Goal: Information Seeking & Learning: Learn about a topic

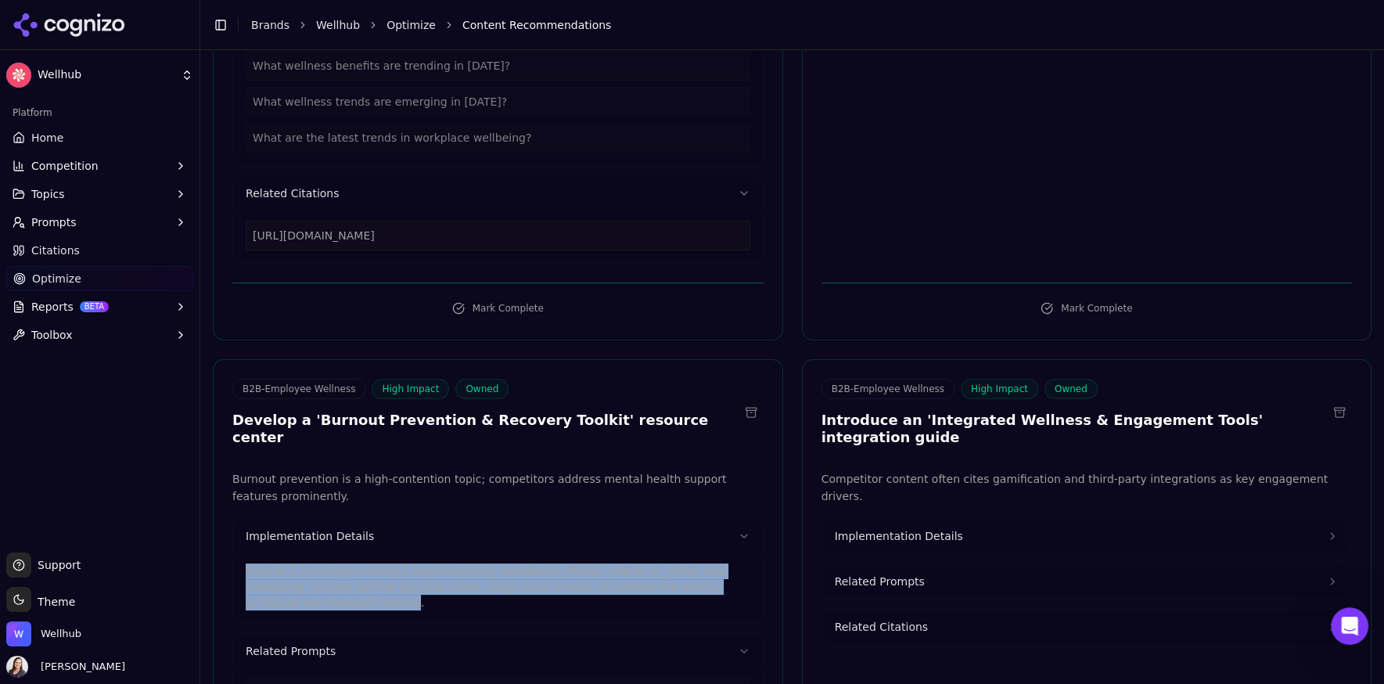
scroll to position [332, 0]
click at [941, 528] on span "Implementation Details" at bounding box center [898, 536] width 128 height 16
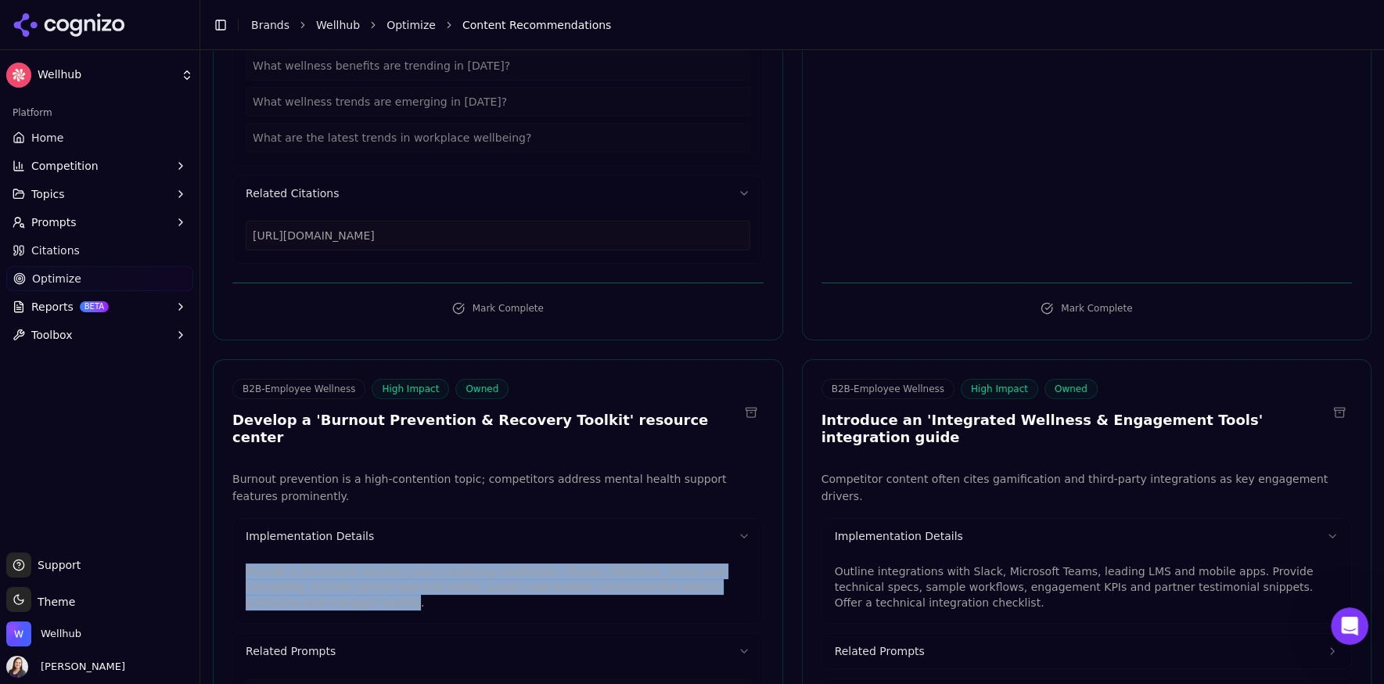
click at [912, 643] on span "Related Prompts" at bounding box center [879, 651] width 90 height 16
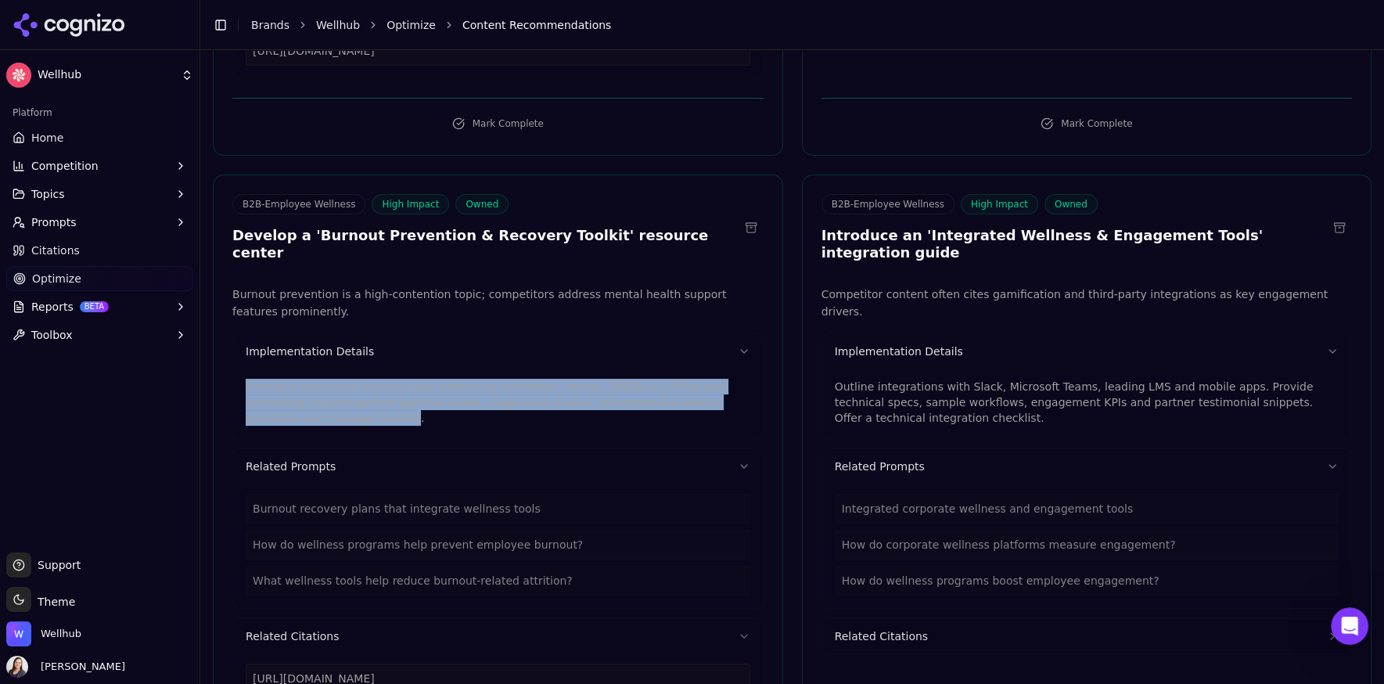
scroll to position [5788, 0]
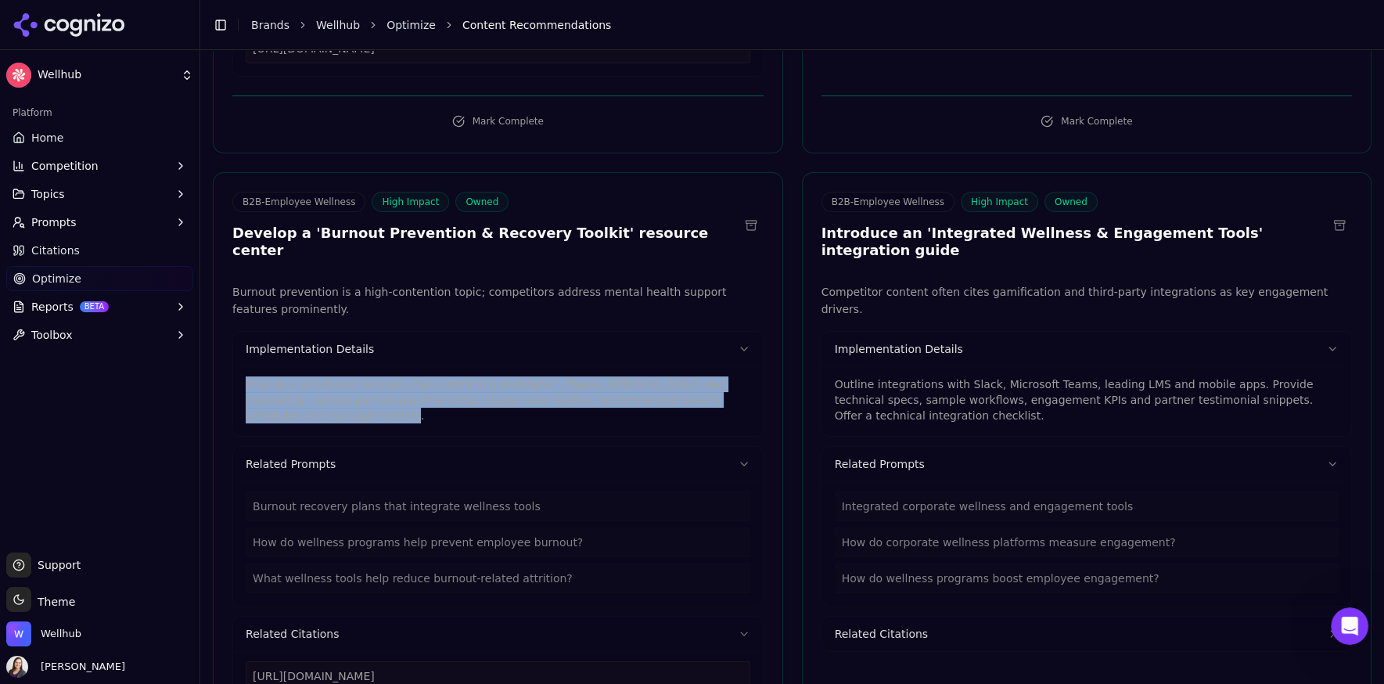
click at [962, 616] on button "Related Citations" at bounding box center [1086, 633] width 529 height 34
click at [1344, 213] on button at bounding box center [1338, 225] width 25 height 25
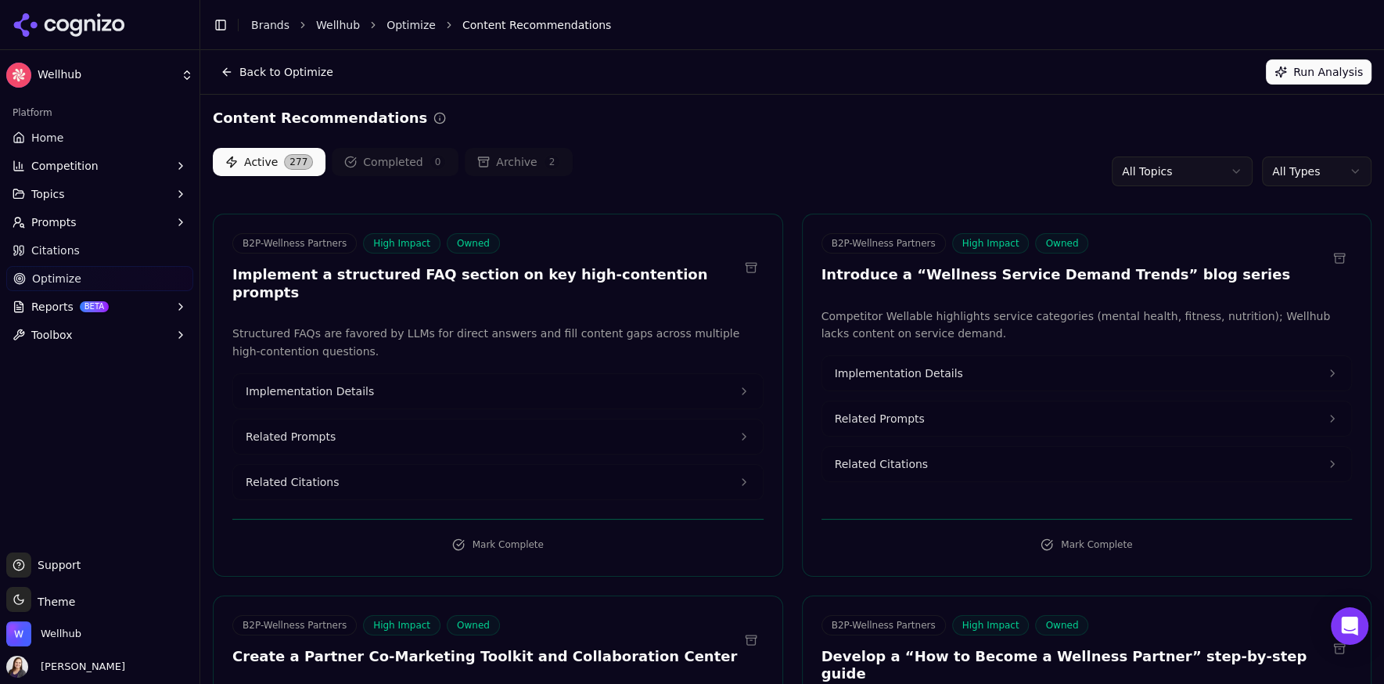
click at [1132, 170] on html "Wellhub Platform Home Competition Topics Prompts Citations Optimize Reports BET…" at bounding box center [692, 342] width 1384 height 684
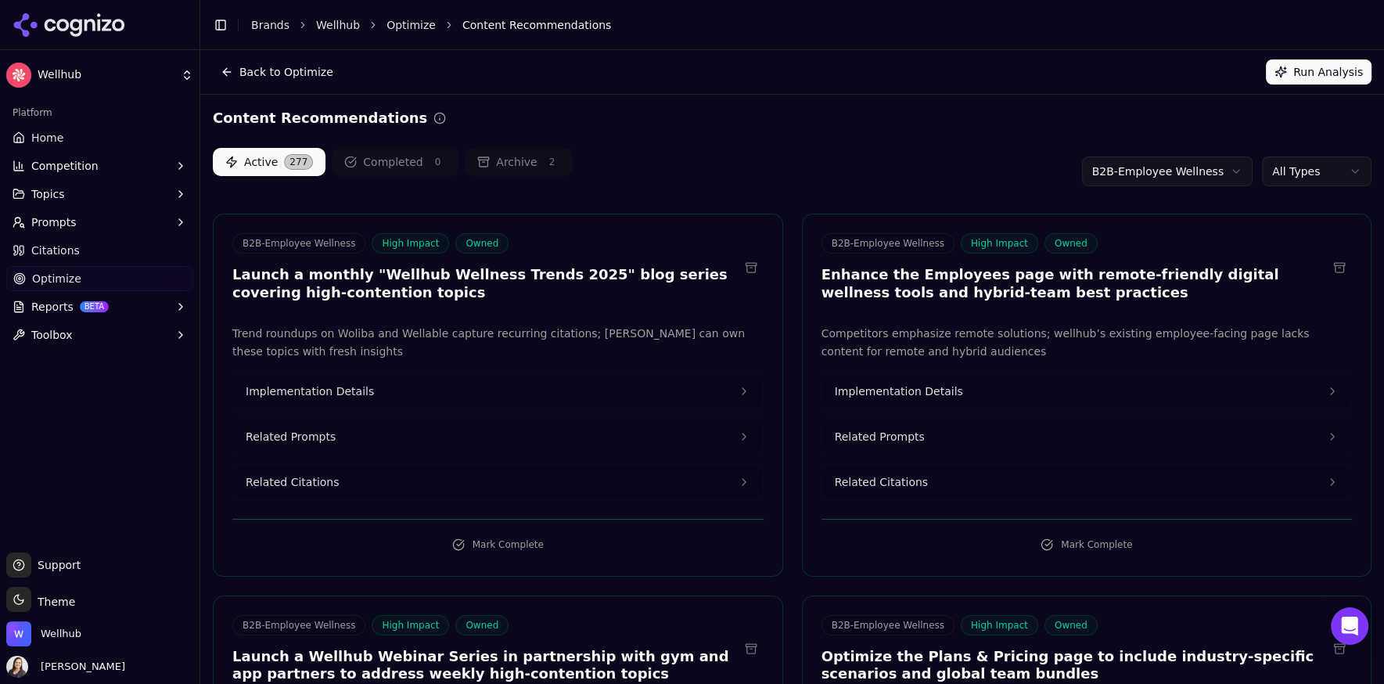
click at [1285, 175] on html "Wellhub Platform Home Competition Topics Prompts Citations Optimize Reports BET…" at bounding box center [692, 342] width 1384 height 684
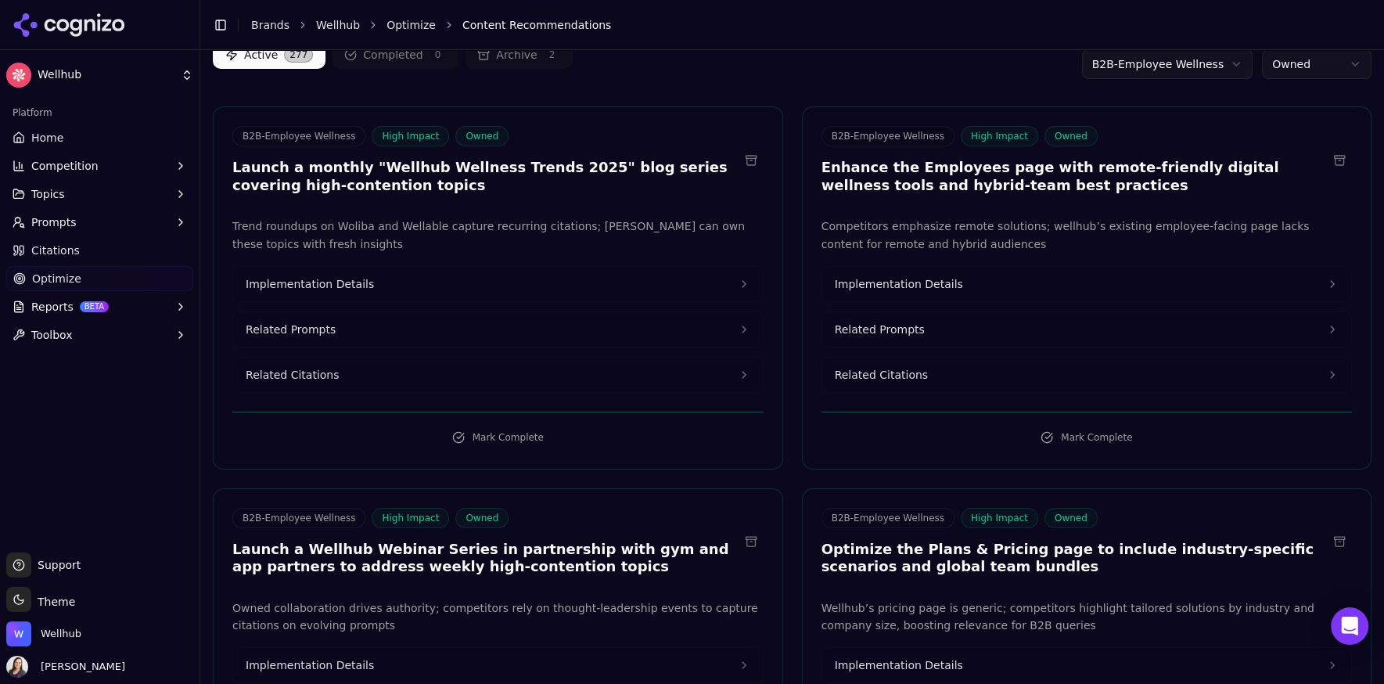
scroll to position [109, 0]
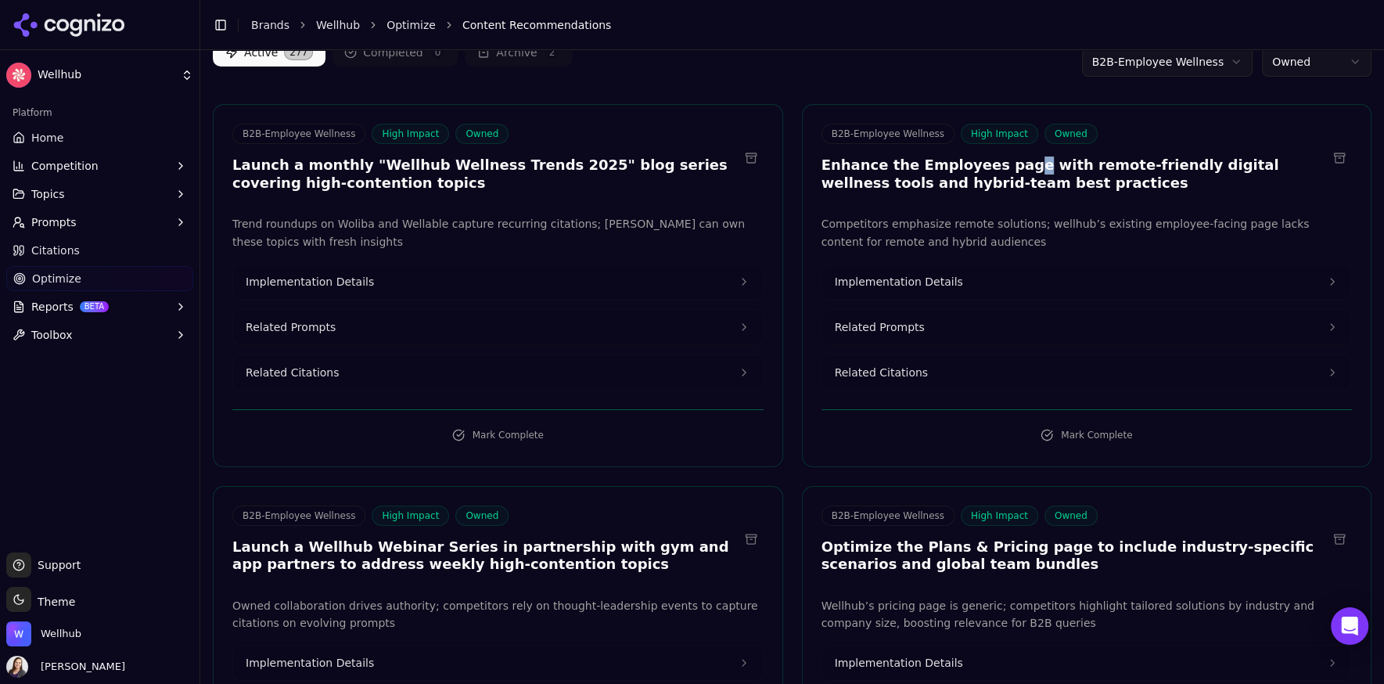
click at [1007, 172] on h3 "Enhance the Employees page with remote-friendly digital wellness tools and hybr…" at bounding box center [1074, 173] width 506 height 35
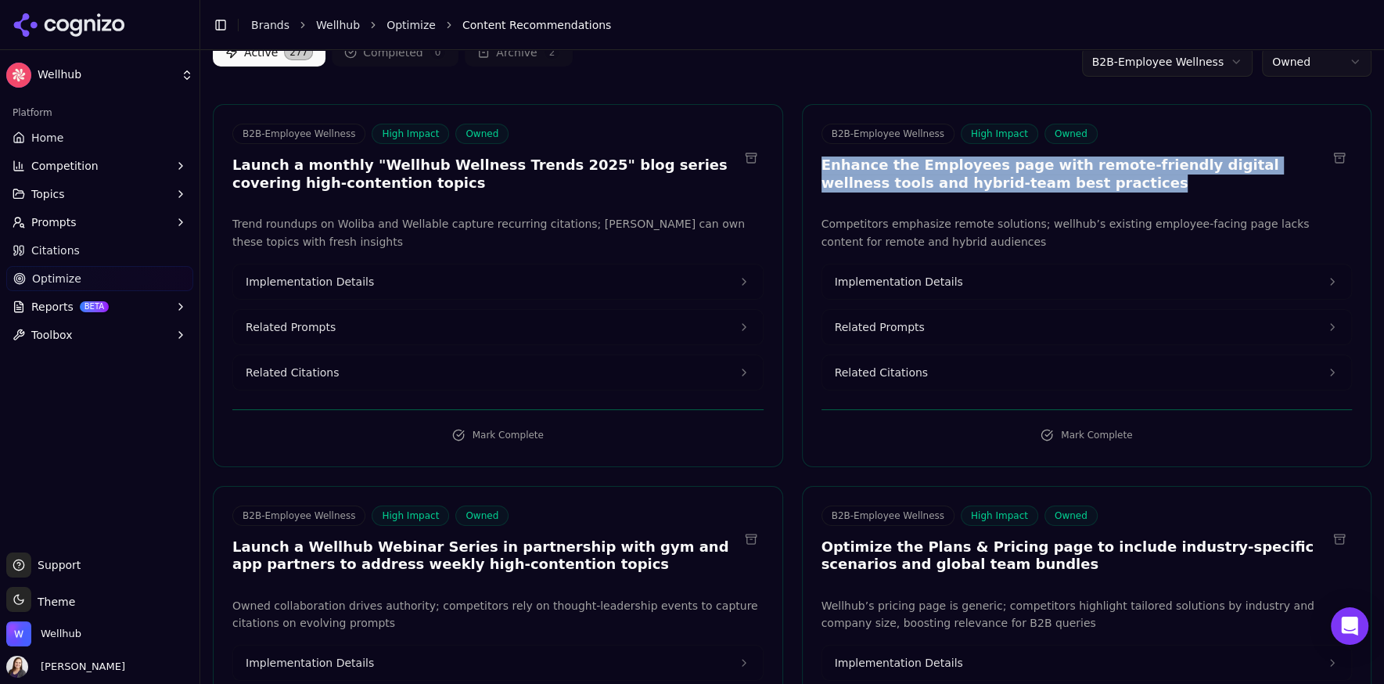
drag, startPoint x: 1008, startPoint y: 185, endPoint x: 820, endPoint y: 167, distance: 188.6
click at [821, 167] on h3 "Enhance the Employees page with remote-friendly digital wellness tools and hybr…" at bounding box center [1074, 173] width 506 height 35
copy h3 "Enhance the Employees page with remote-friendly digital wellness tools and hybr…"
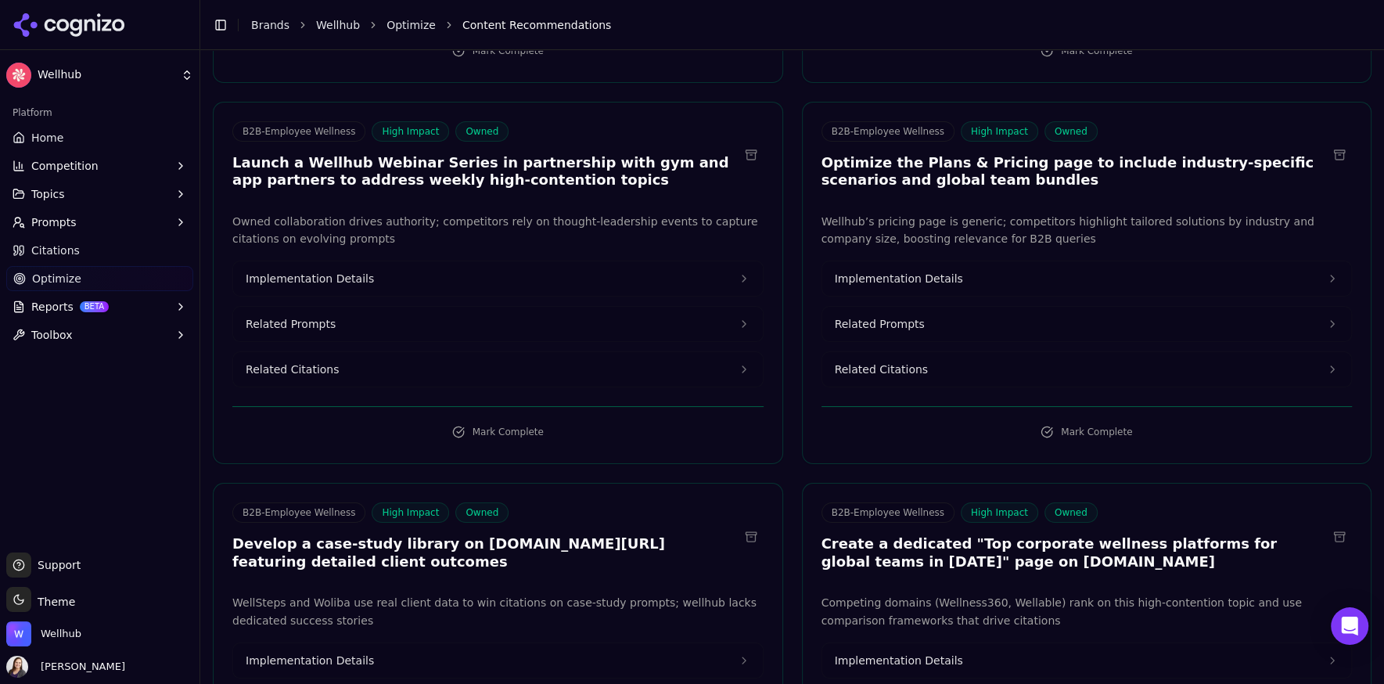
scroll to position [502, 0]
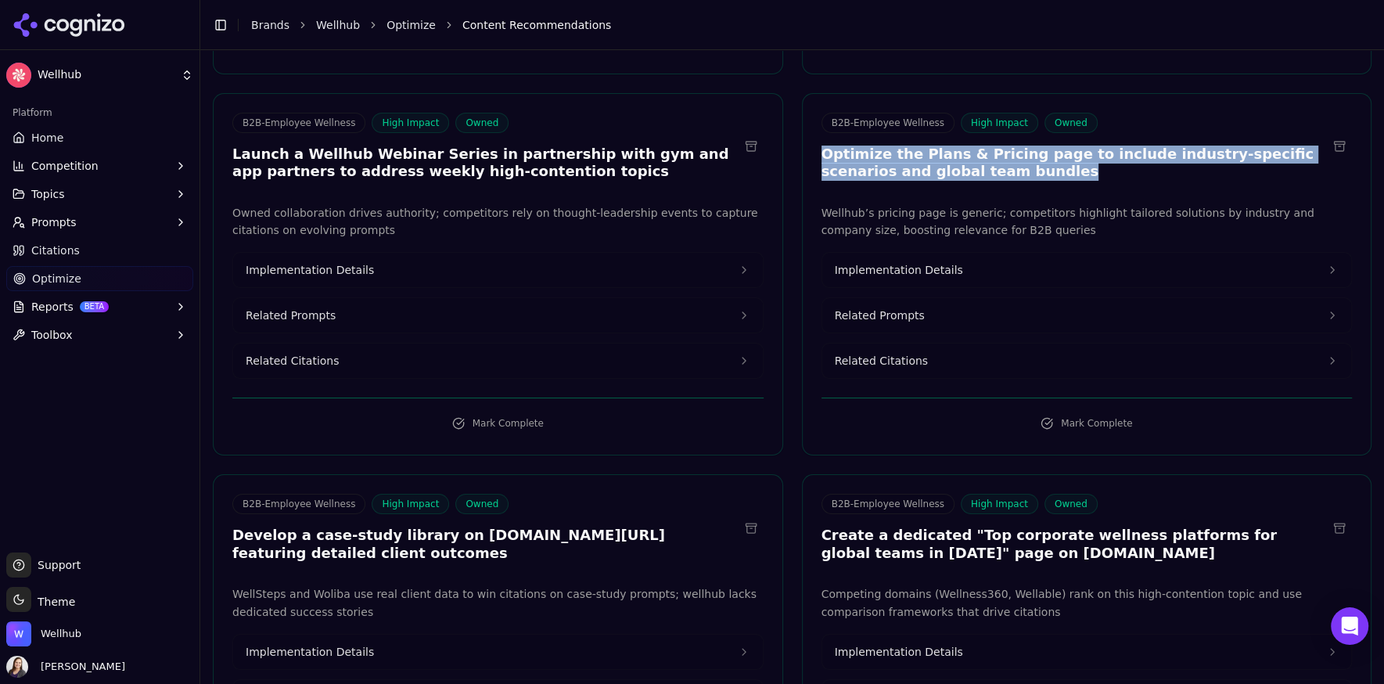
drag, startPoint x: 961, startPoint y: 167, endPoint x: 817, endPoint y: 156, distance: 144.3
click at [817, 156] on div "B2B-Employee Wellness High Impact Owned Optimize the Plans & Pricing page to in…" at bounding box center [1086, 149] width 569 height 73
copy h3 "Optimize the Plans & Pricing page to include industry-specific scenarios and gl…"
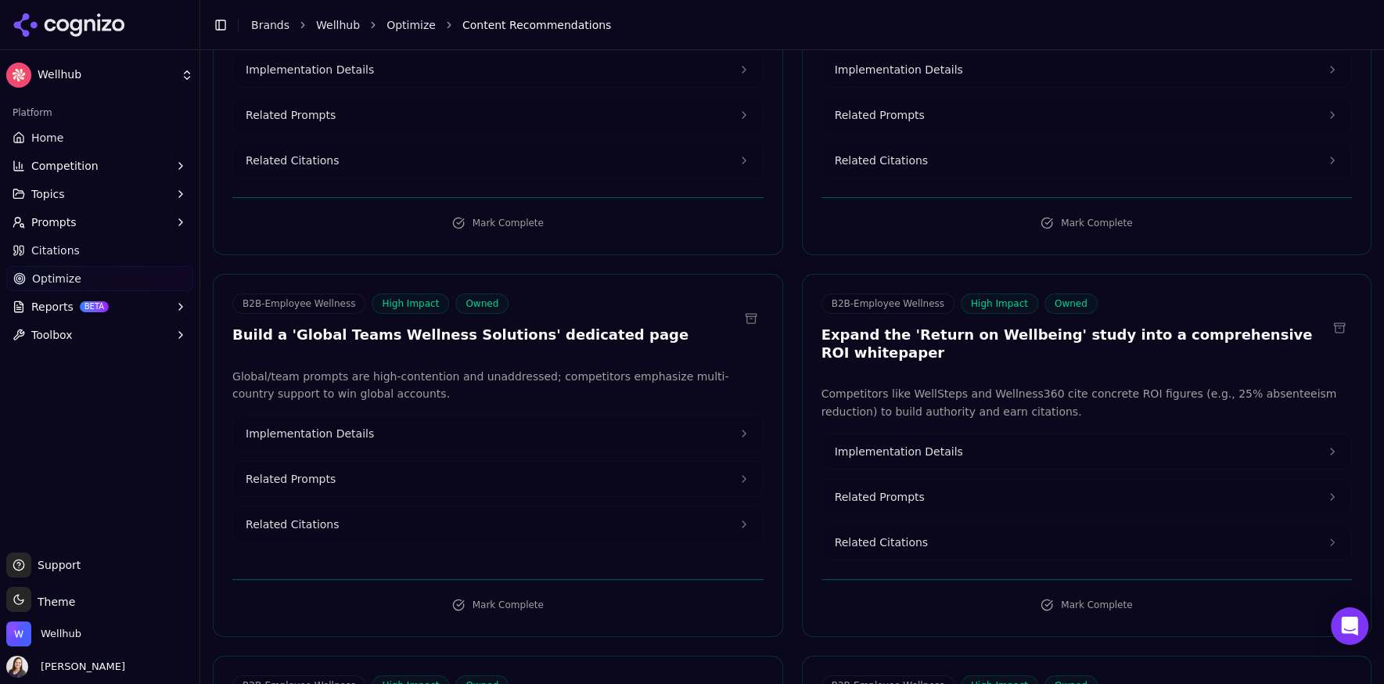
scroll to position [3336, 0]
drag, startPoint x: 625, startPoint y: 222, endPoint x: 230, endPoint y: 221, distance: 395.0
click at [230, 293] on div "B2B-Employee Wellness High Impact Owned Build a 'Global Teams Wellness Solution…" at bounding box center [498, 321] width 569 height 56
copy h3 "Build a 'Global Teams Wellness Solutions' dedicated page"
click at [299, 425] on span "Implementation Details" at bounding box center [310, 433] width 128 height 16
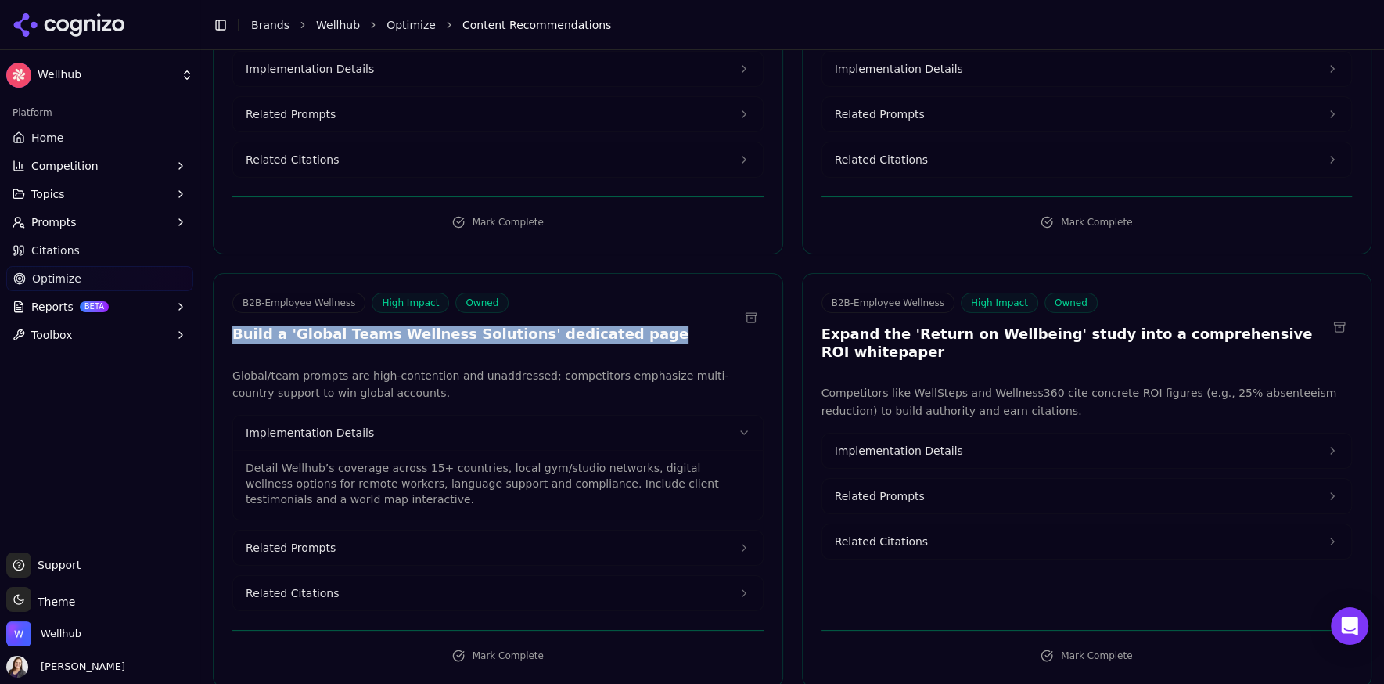
click at [288, 540] on span "Related Prompts" at bounding box center [291, 548] width 90 height 16
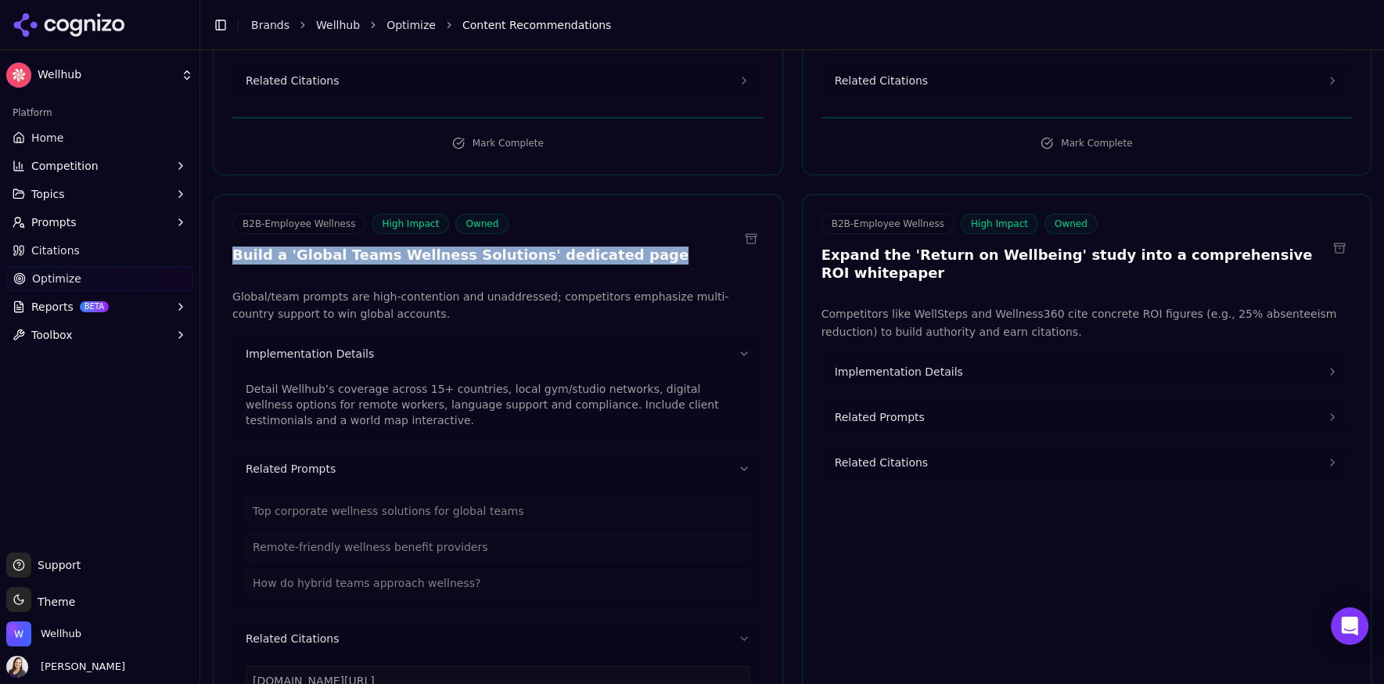
scroll to position [3429, 0]
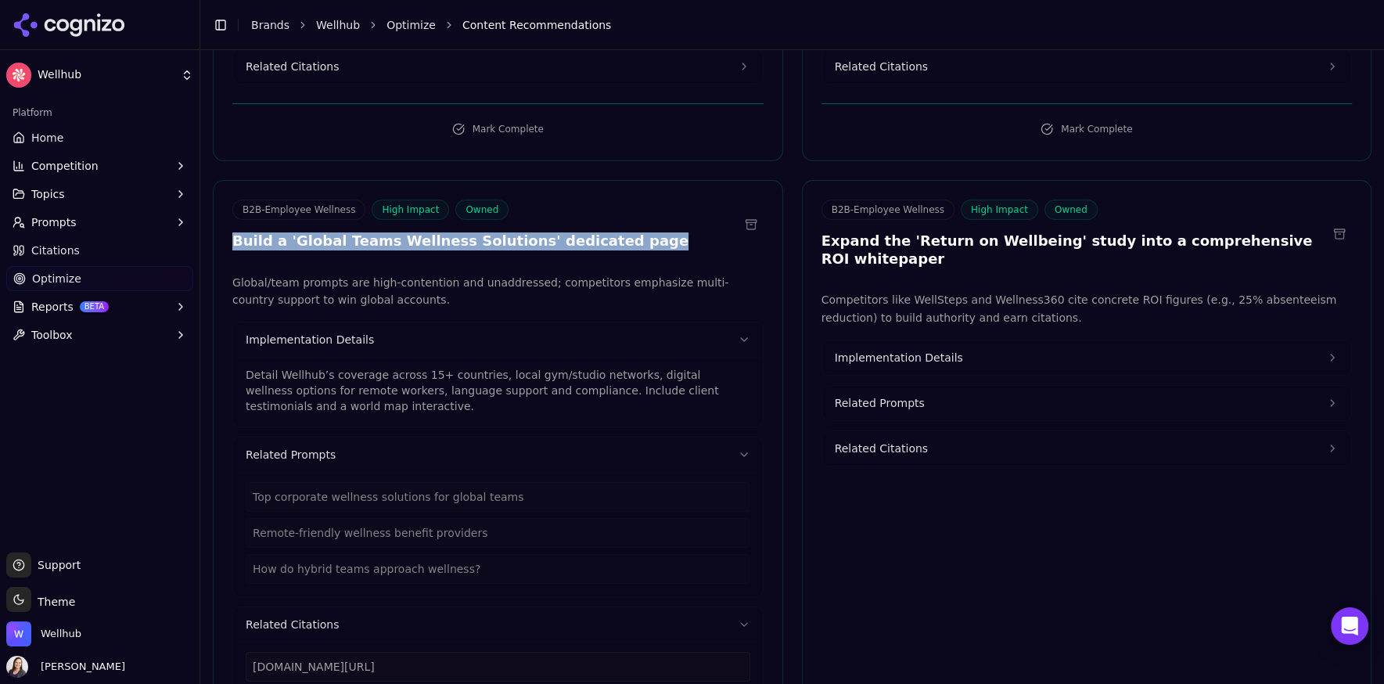
click at [749, 212] on button at bounding box center [750, 224] width 25 height 25
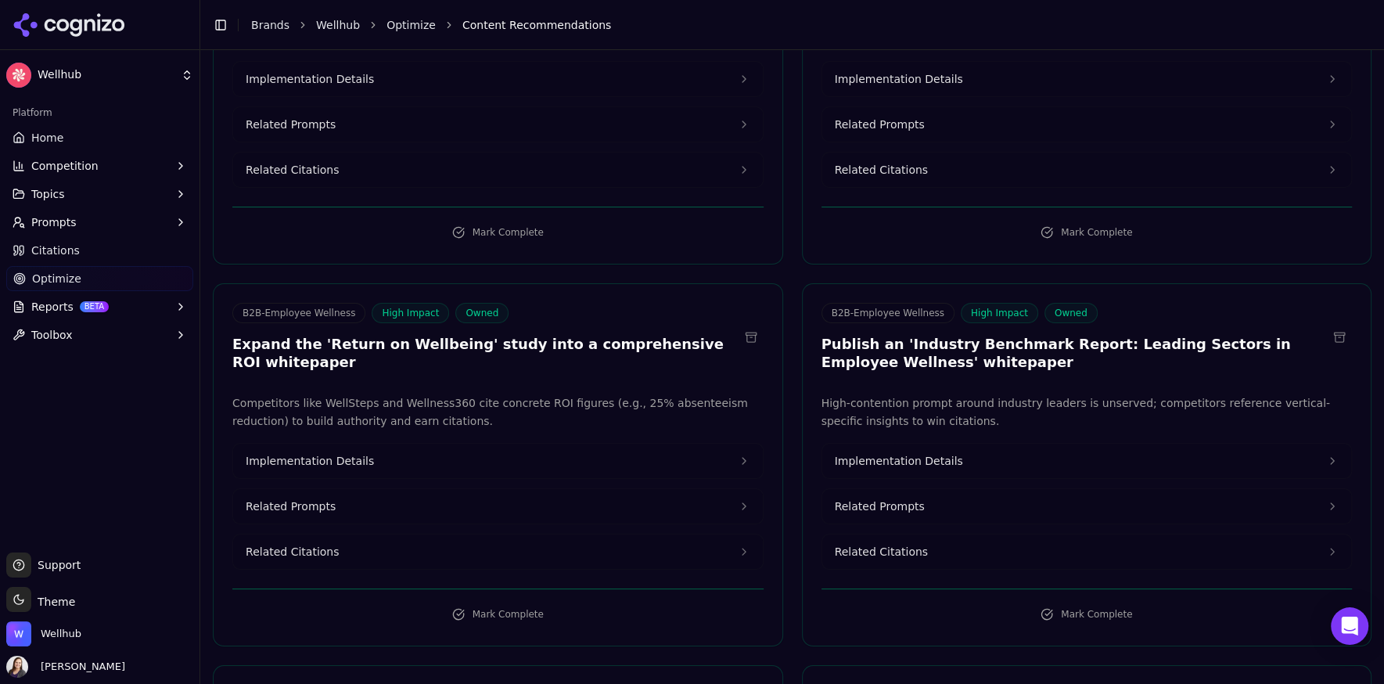
scroll to position [3344, 0]
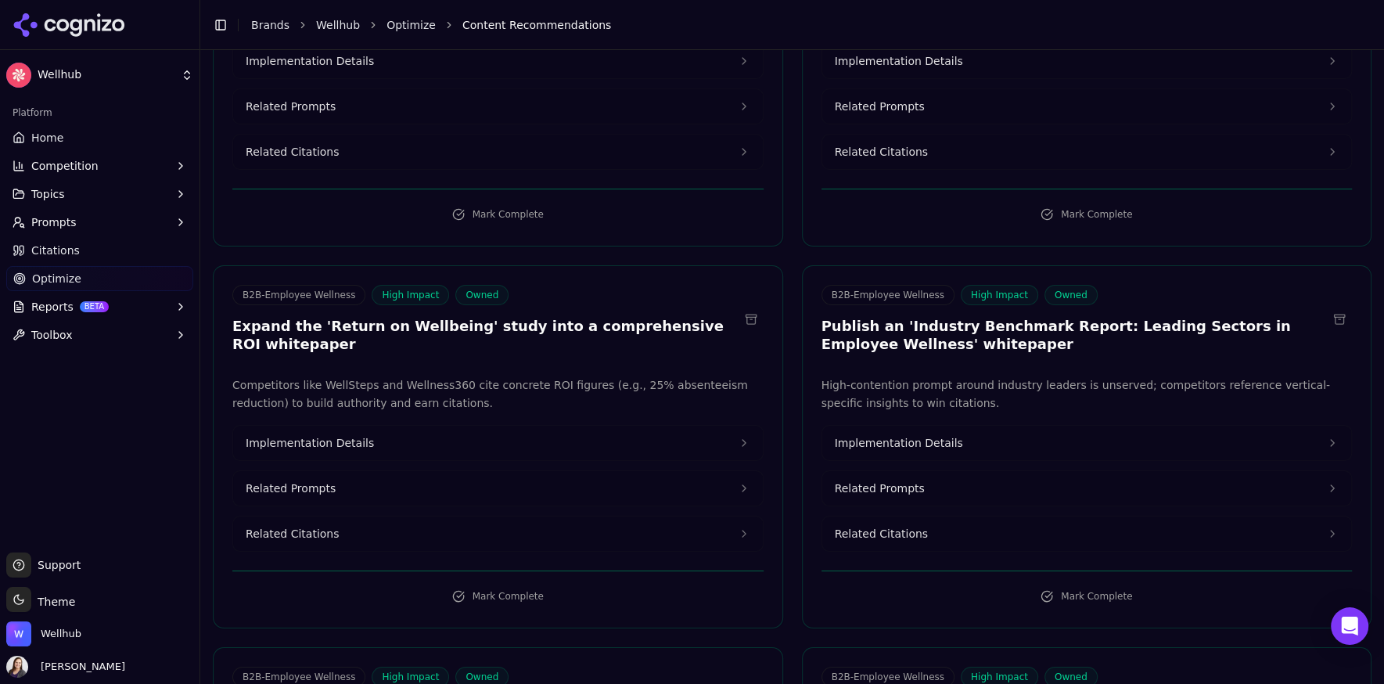
click at [385, 425] on button "Implementation Details" at bounding box center [497, 442] width 529 height 34
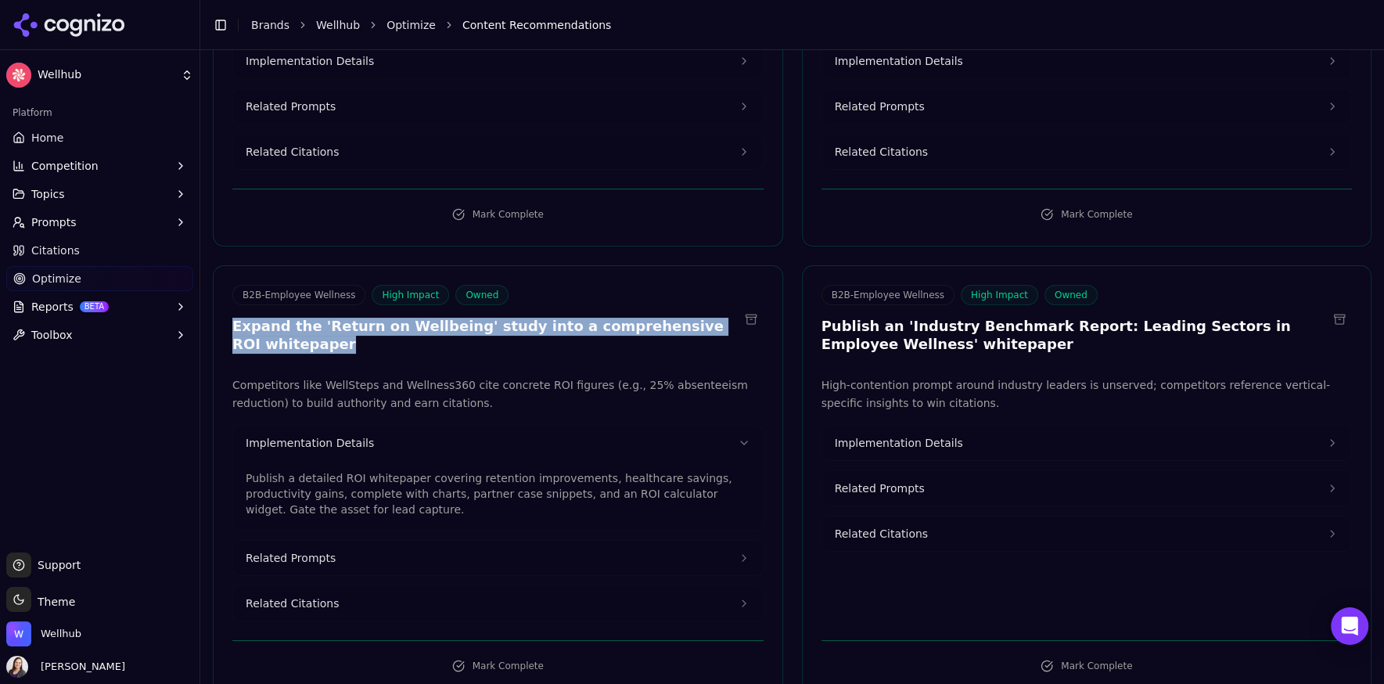
drag, startPoint x: 331, startPoint y: 236, endPoint x: 231, endPoint y: 211, distance: 103.2
click at [231, 285] on div "B2B-Employee Wellness High Impact Owned Expand the 'Return on Wellbeing' study …" at bounding box center [498, 321] width 569 height 73
copy h3 "Expand the 'Return on Wellbeing' study into a comprehensive ROI whitepaper"
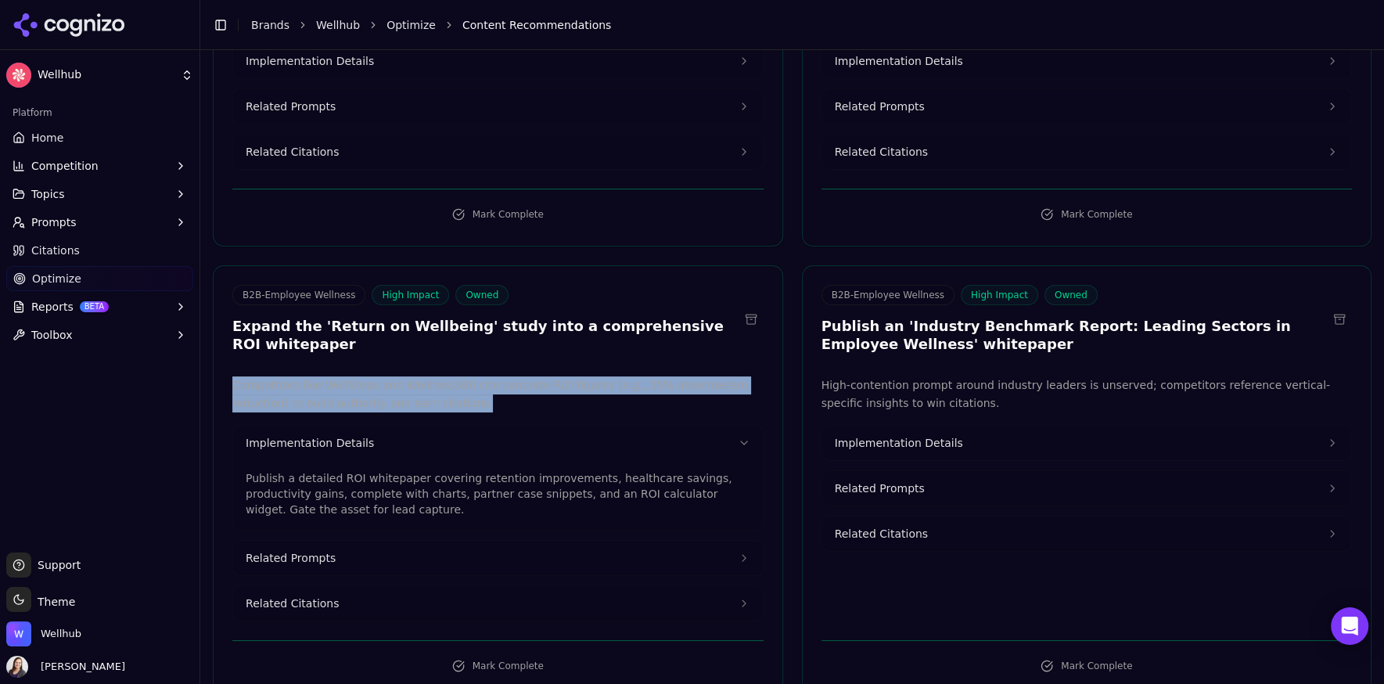
drag, startPoint x: 429, startPoint y: 292, endPoint x: 232, endPoint y: 267, distance: 199.3
click at [232, 376] on div "Competitors like WellSteps and Wellness360 cite concrete ROI figures (e.g., 25%…" at bounding box center [497, 498] width 531 height 245
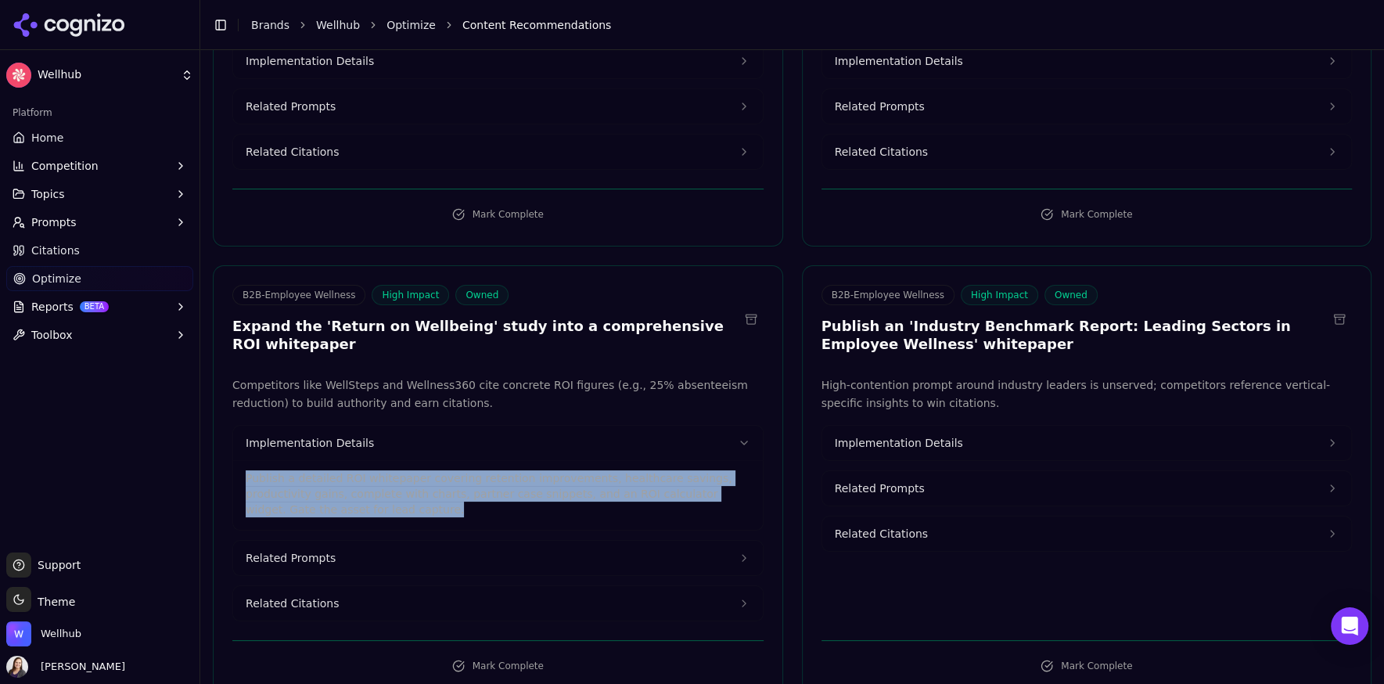
drag, startPoint x: 400, startPoint y: 393, endPoint x: 243, endPoint y: 362, distance: 160.1
click at [243, 460] on div "Publish a detailed ROI whitepaper covering retention improvements, healthcare s…" at bounding box center [497, 495] width 529 height 70
copy p "Publish a detailed ROI whitepaper covering retention improvements, healthcare s…"
click at [925, 435] on span "Implementation Details" at bounding box center [898, 443] width 128 height 16
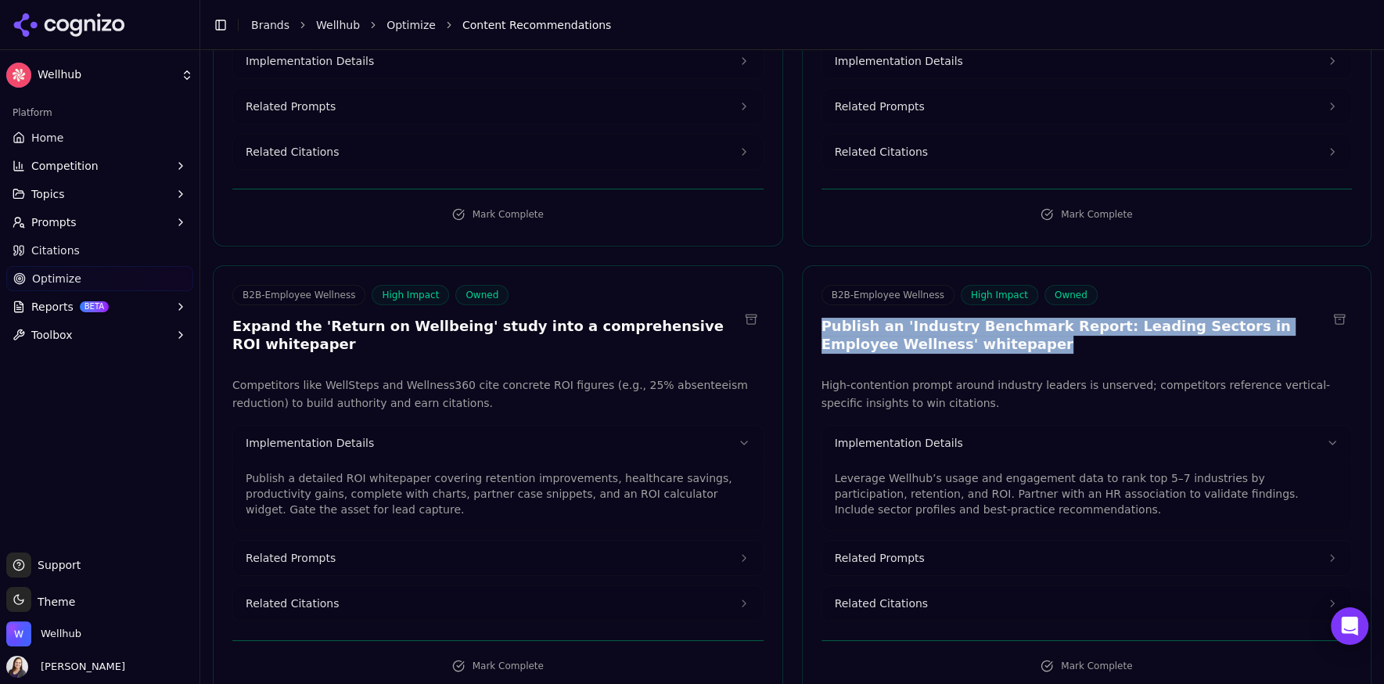
drag, startPoint x: 991, startPoint y: 220, endPoint x: 824, endPoint y: 195, distance: 168.5
click at [824, 285] on div "B2B-Employee Wellness High Impact Owned Publish an 'Industry Benchmark Report: …" at bounding box center [1074, 319] width 506 height 68
copy h3 "Publish an 'Industry Benchmark Report: Leading Sectors in Employee Wellness' wh…"
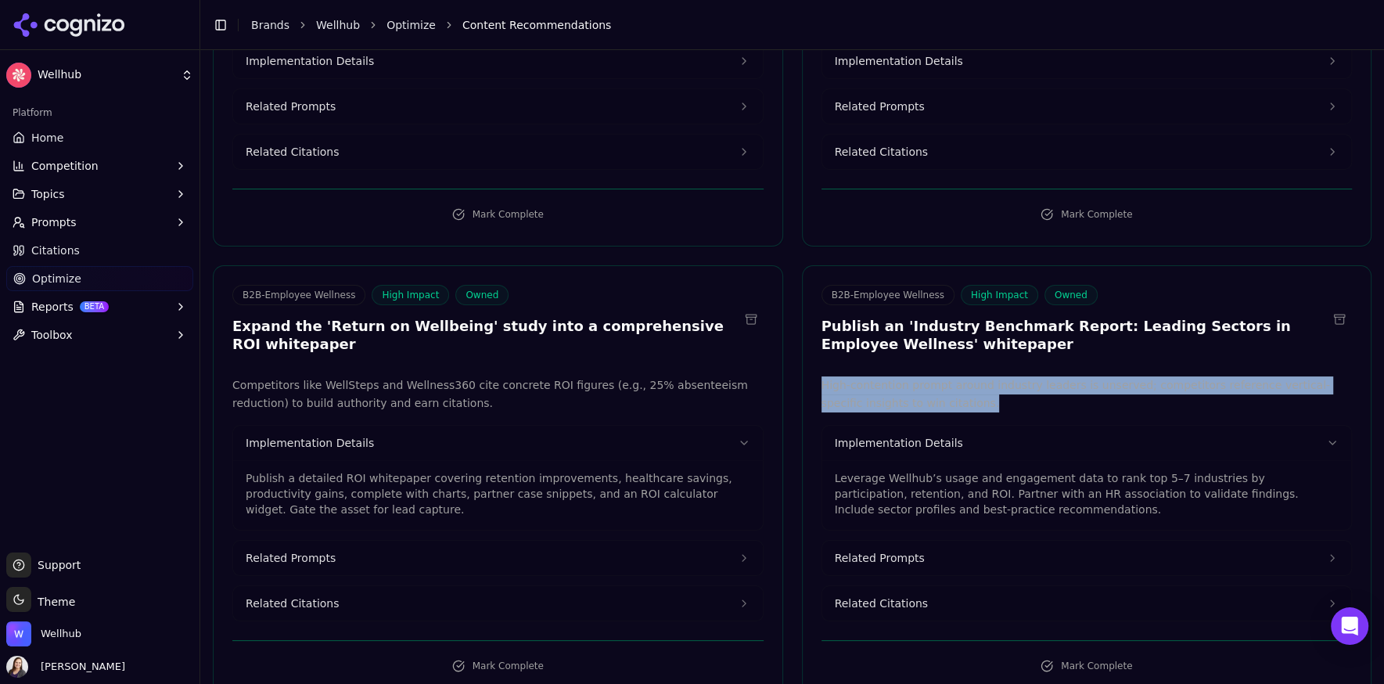
drag, startPoint x: 992, startPoint y: 285, endPoint x: 817, endPoint y: 267, distance: 176.1
click at [817, 376] on div "High-contention prompt around industry leaders is unserved; competitors referen…" at bounding box center [1086, 498] width 569 height 245
copy p "High-contention prompt around industry leaders is unserved; competitors referen…"
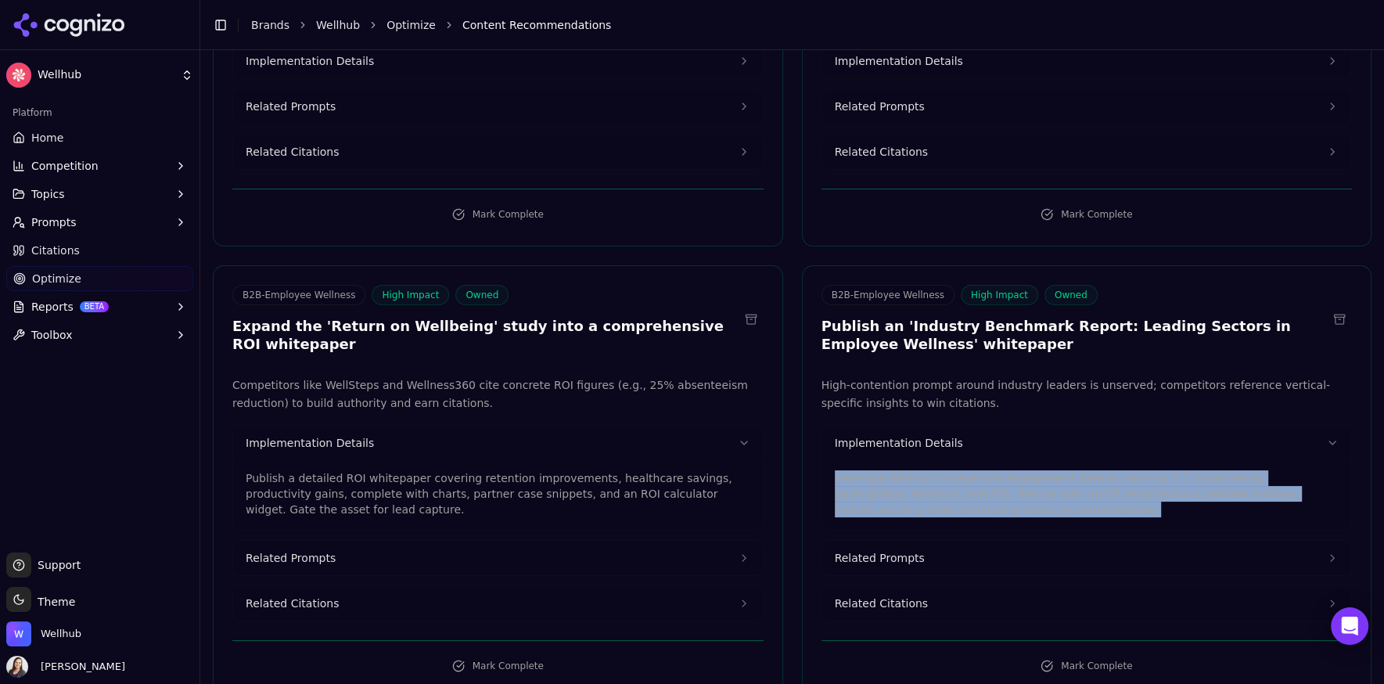
drag, startPoint x: 1009, startPoint y: 393, endPoint x: 831, endPoint y: 353, distance: 182.1
click at [831, 460] on div "Leverage Wellhub’s usage and engagement data to rank top 5–7 industries by part…" at bounding box center [1086, 495] width 529 height 70
copy p "Leverage Wellhub’s usage and engagement data to rank top 5–7 industries by part…"
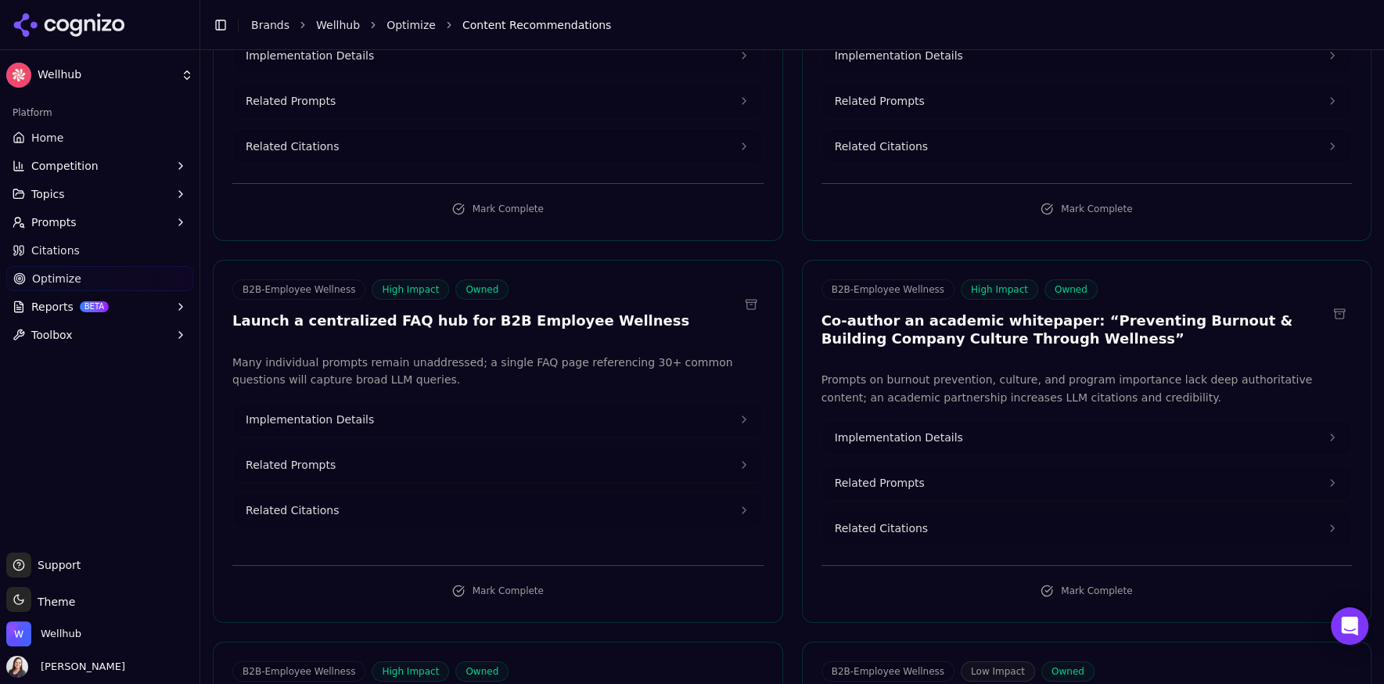
scroll to position [4189, 0]
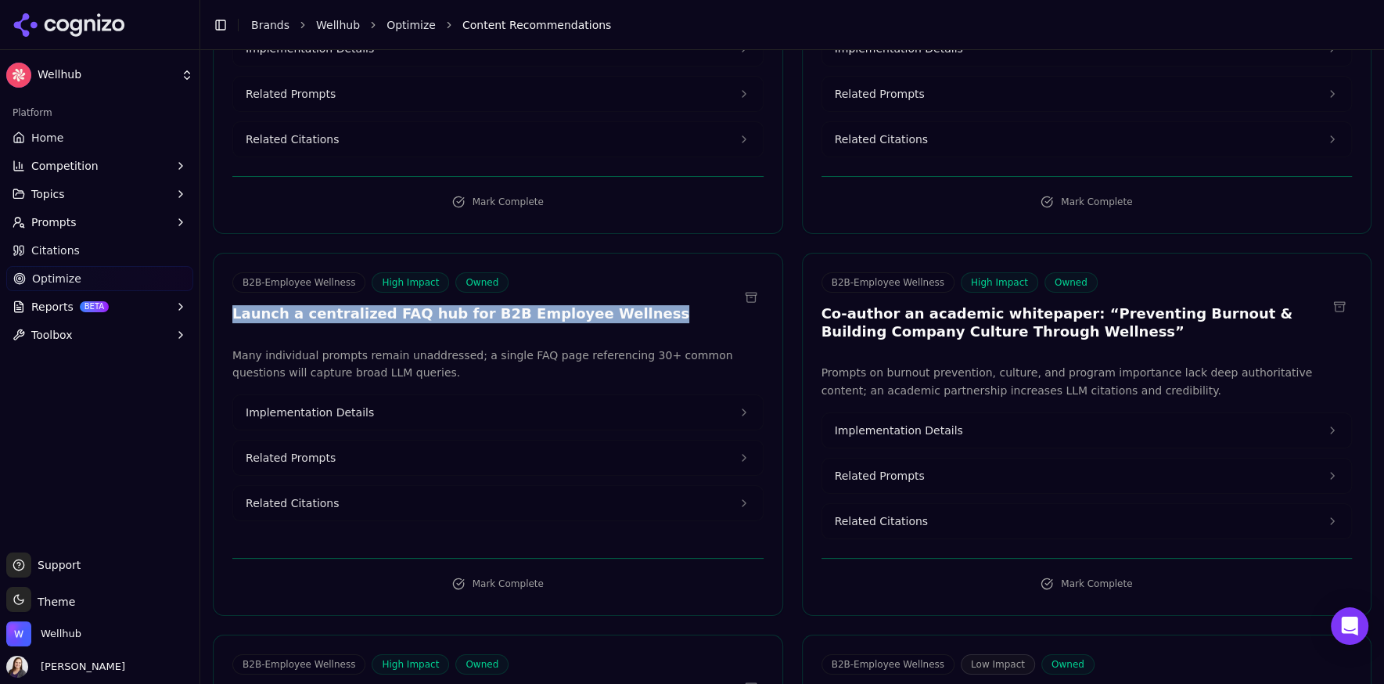
drag, startPoint x: 620, startPoint y: 192, endPoint x: 231, endPoint y: 190, distance: 389.5
click at [231, 272] on div "B2B-Employee Wellness High Impact Owned Launch a centralized FAQ hub for B2B Em…" at bounding box center [498, 300] width 569 height 56
copy h3 "Launch a centralized FAQ hub for B2B Employee Wellness"
click at [937, 422] on span "Implementation Details" at bounding box center [898, 430] width 128 height 16
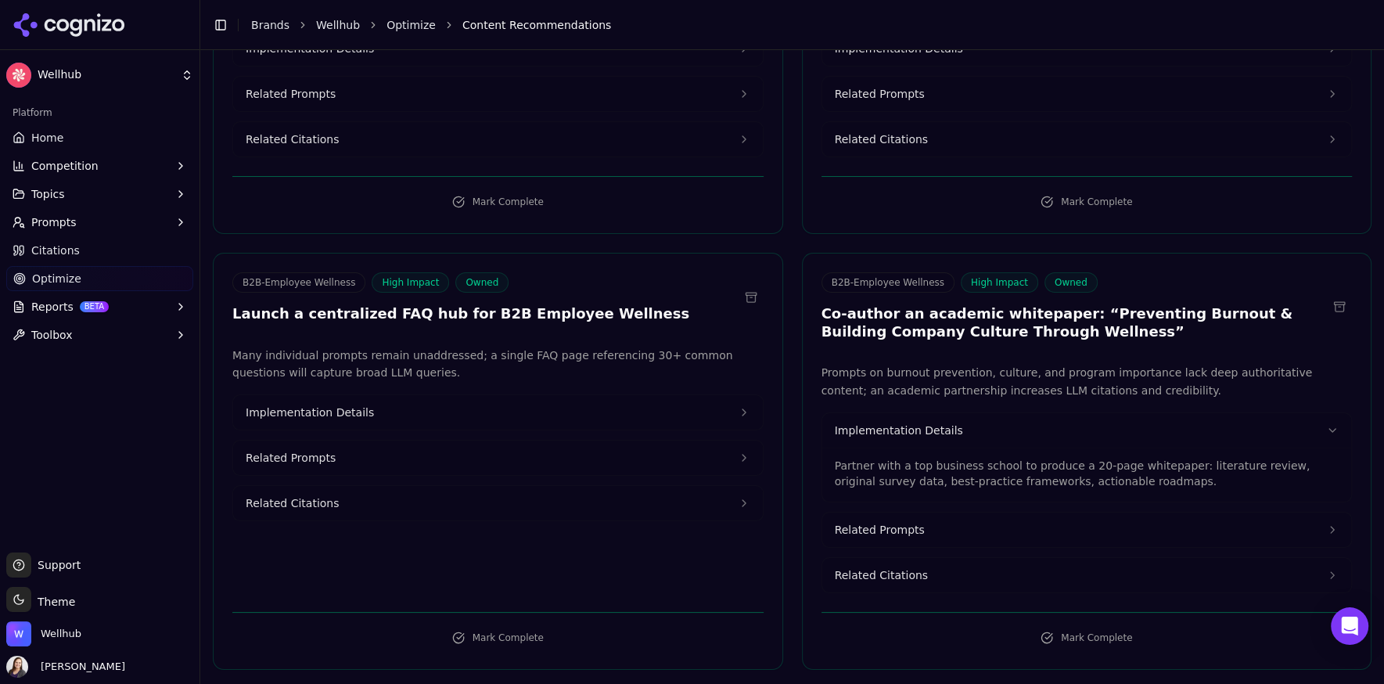
click at [1059, 305] on h3 "Co-author an academic whitepaper: “Preventing Burnout & Building Company Cultur…" at bounding box center [1074, 322] width 506 height 35
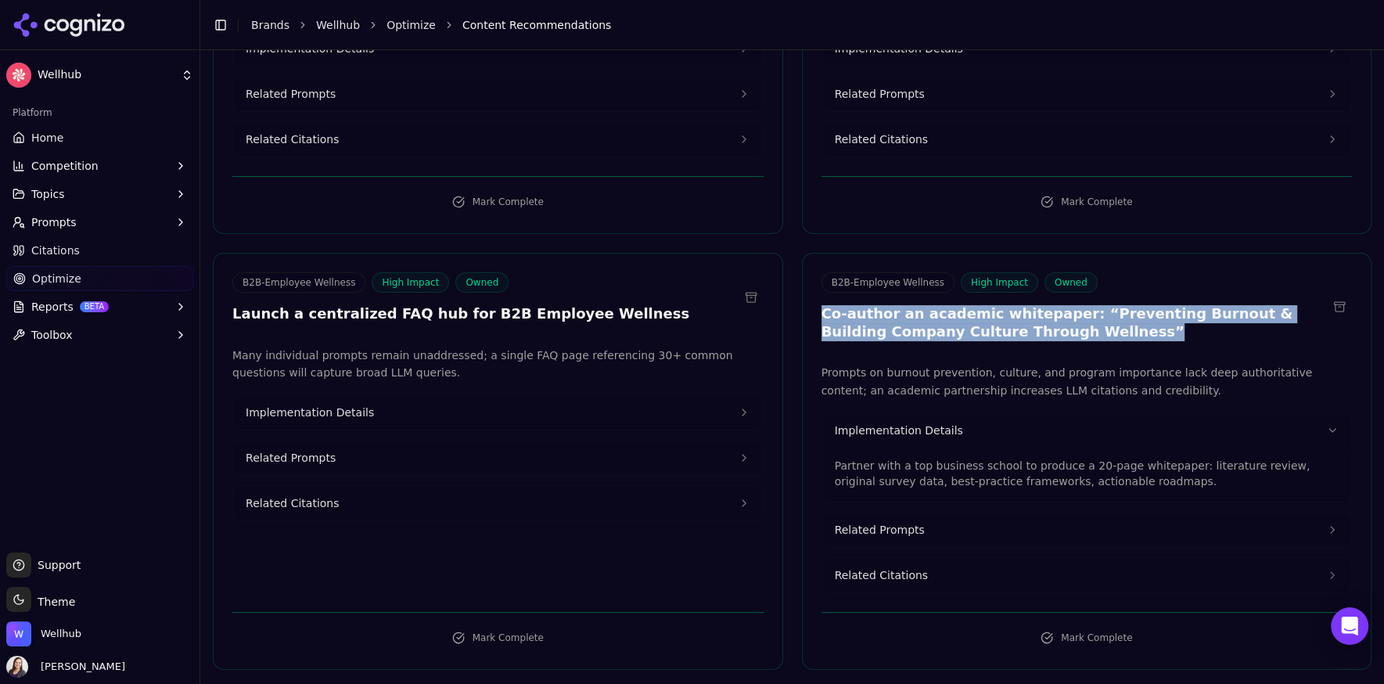
drag, startPoint x: 1068, startPoint y: 202, endPoint x: 811, endPoint y: 189, distance: 257.6
click at [811, 272] on div "B2B-Employee Wellness High Impact Owned Co-author an academic whitepaper: “Prev…" at bounding box center [1086, 308] width 569 height 73
copy h3 "Co-author an academic whitepaper: “Preventing Burnout & Building Company Cultur…"
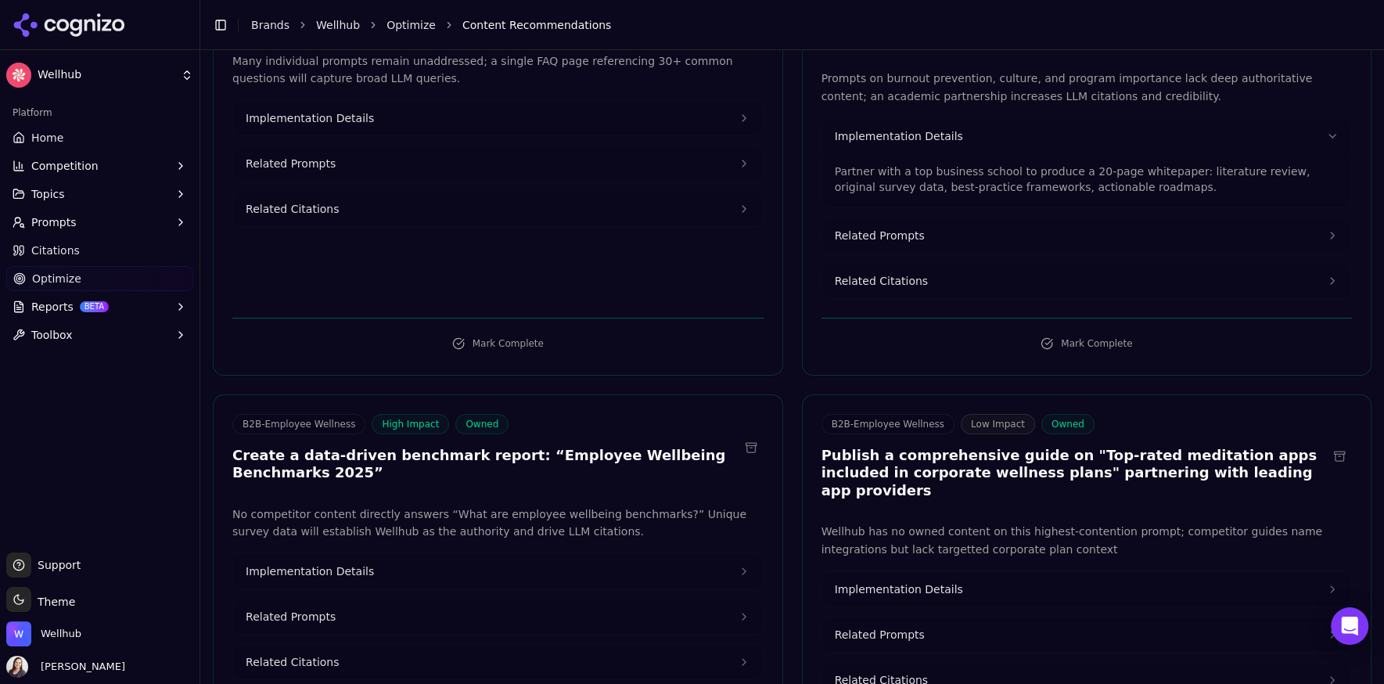
scroll to position [4506, 0]
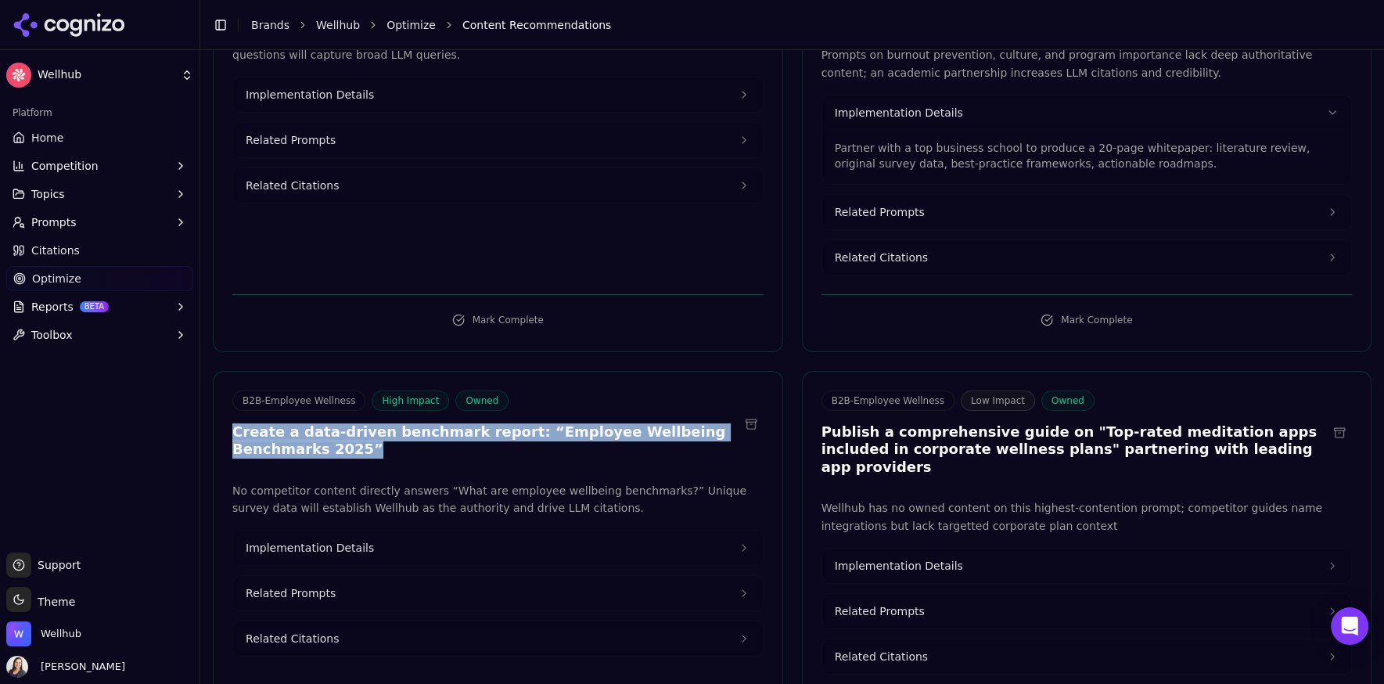
drag, startPoint x: 280, startPoint y: 323, endPoint x: 228, endPoint y: 302, distance: 55.8
click at [228, 390] on div "B2B-Employee Wellness High Impact Owned Create a data-driven benchmark report: …" at bounding box center [498, 426] width 569 height 73
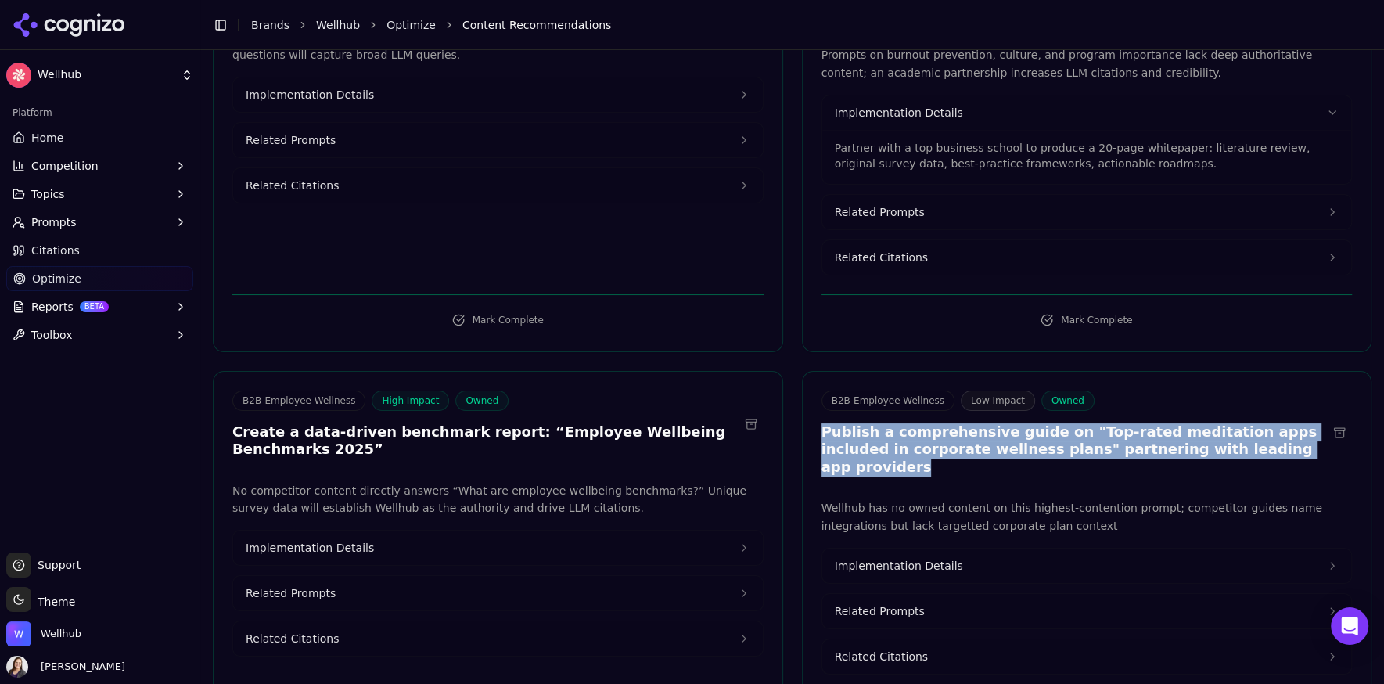
drag, startPoint x: 1257, startPoint y: 332, endPoint x: 817, endPoint y: 295, distance: 441.1
click at [817, 371] on div "B2B-Employee Wellness Low Impact Owned Publish a comprehensive guide on "Top-ra…" at bounding box center [1087, 561] width 570 height 380
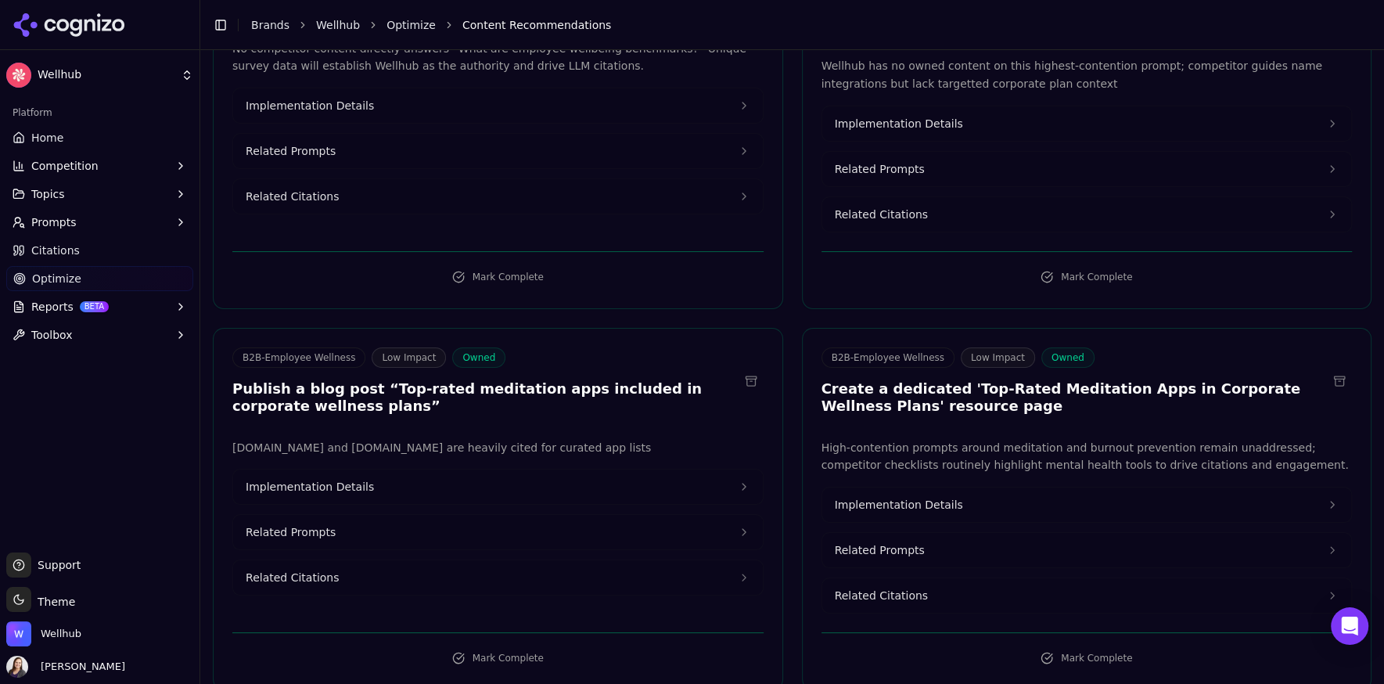
scroll to position [4955, 0]
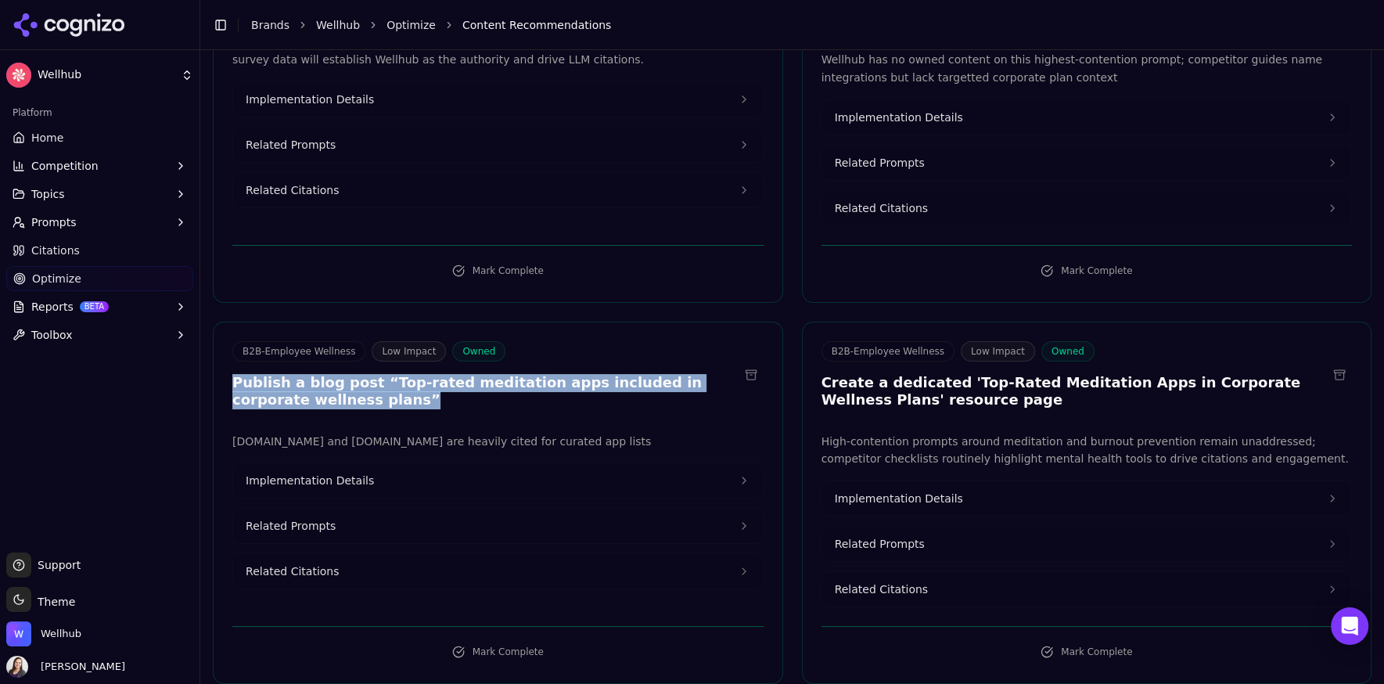
drag, startPoint x: 339, startPoint y: 254, endPoint x: 227, endPoint y: 229, distance: 115.4
click at [227, 341] on div "B2B-Employee Wellness Low Impact Owned Publish a blog post “Top-rated meditatio…" at bounding box center [498, 377] width 569 height 73
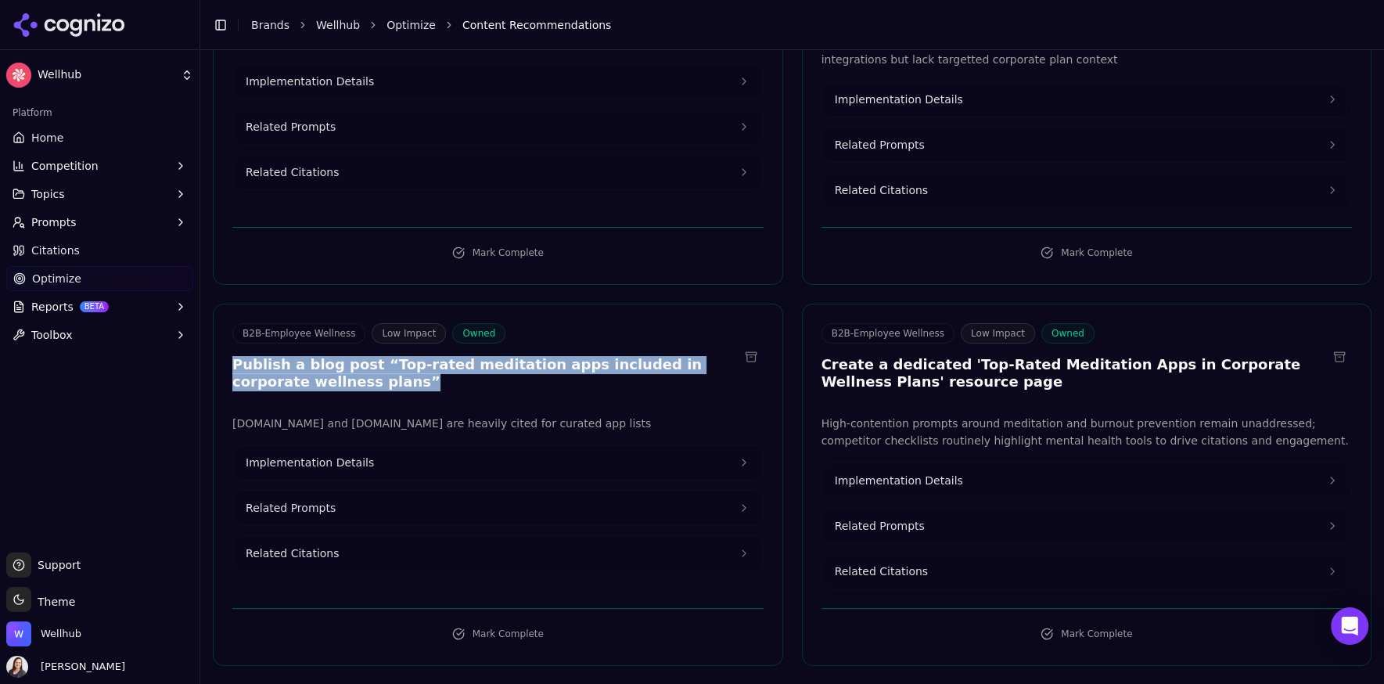
scroll to position [4988, 0]
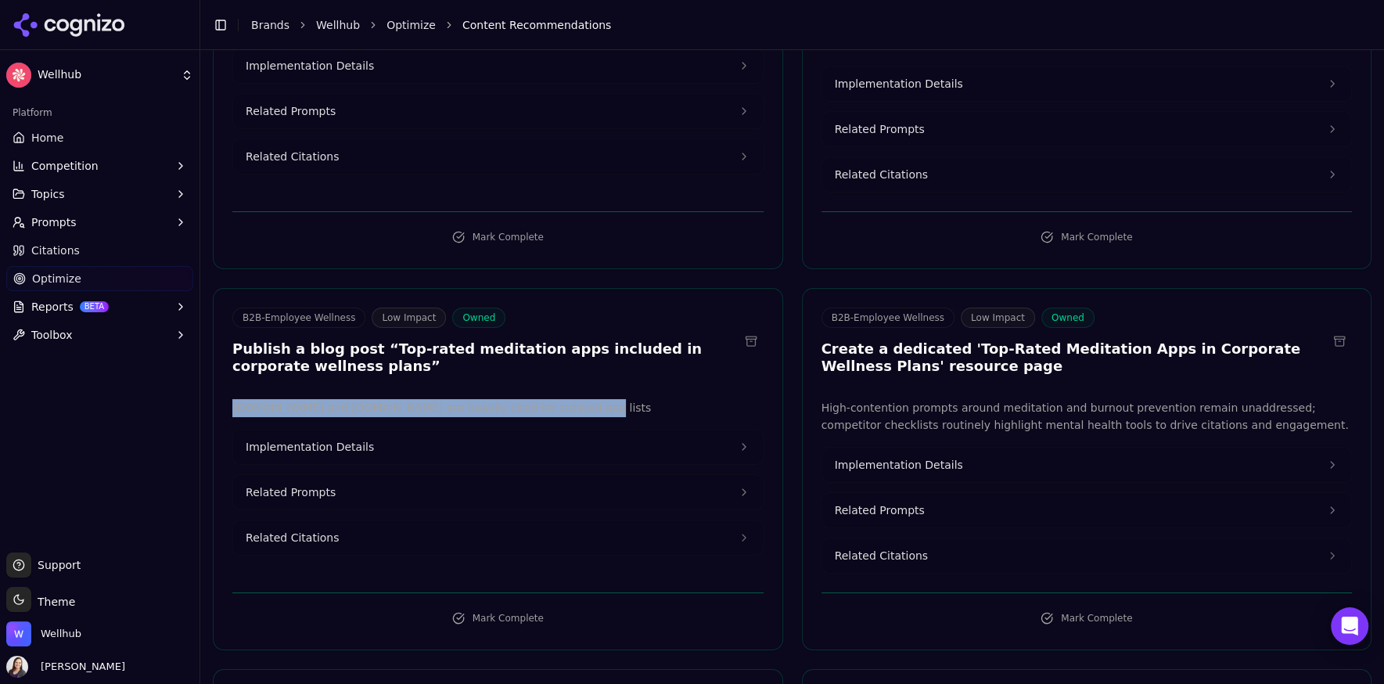
drag, startPoint x: 580, startPoint y: 260, endPoint x: 221, endPoint y: 256, distance: 359.8
click at [221, 399] on div "[DOMAIN_NAME] and [DOMAIN_NAME] are heavily cited for curated app lists Impleme…" at bounding box center [498, 486] width 569 height 175
click at [303, 439] on span "Implementation Details" at bounding box center [310, 447] width 128 height 16
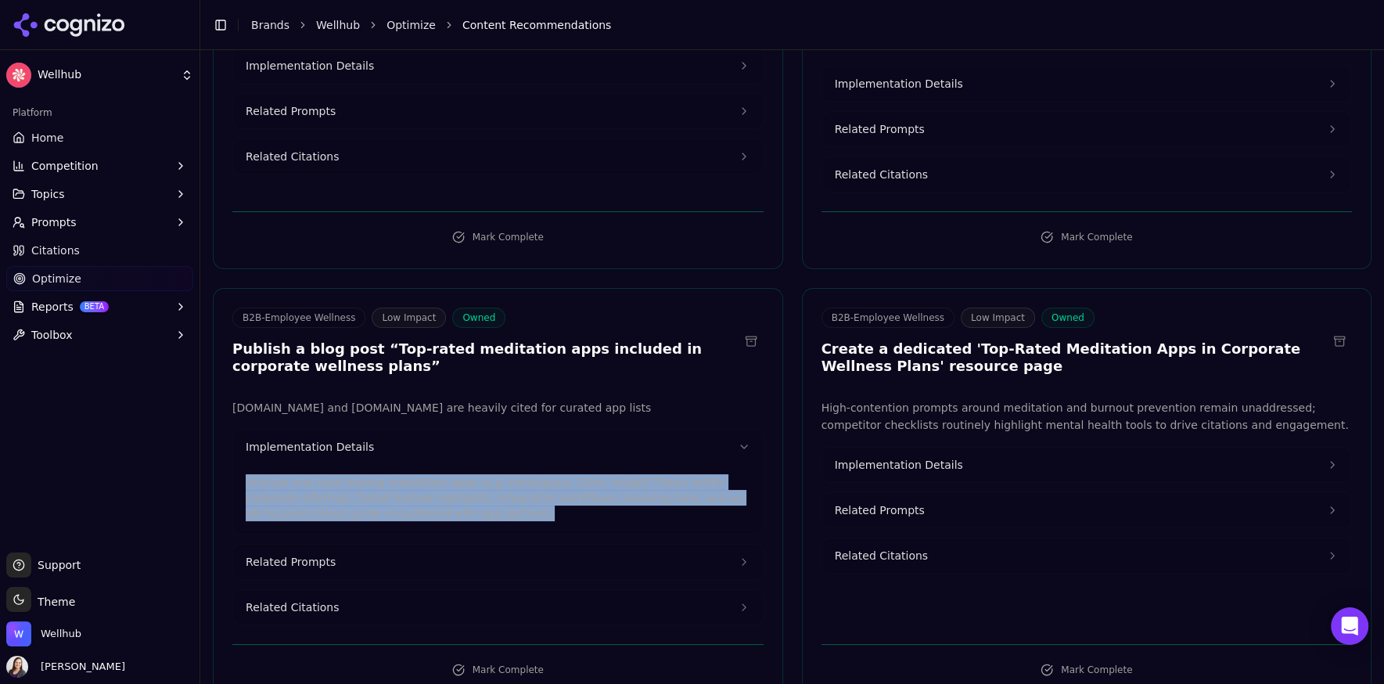
drag, startPoint x: 445, startPoint y: 354, endPoint x: 233, endPoint y: 332, distance: 213.2
click at [233, 464] on div "Analyze and rank leading meditation apps (e.g. Headspace, Calm, Insight Timer) …" at bounding box center [497, 499] width 529 height 70
click at [284, 554] on span "Related Prompts" at bounding box center [291, 562] width 90 height 16
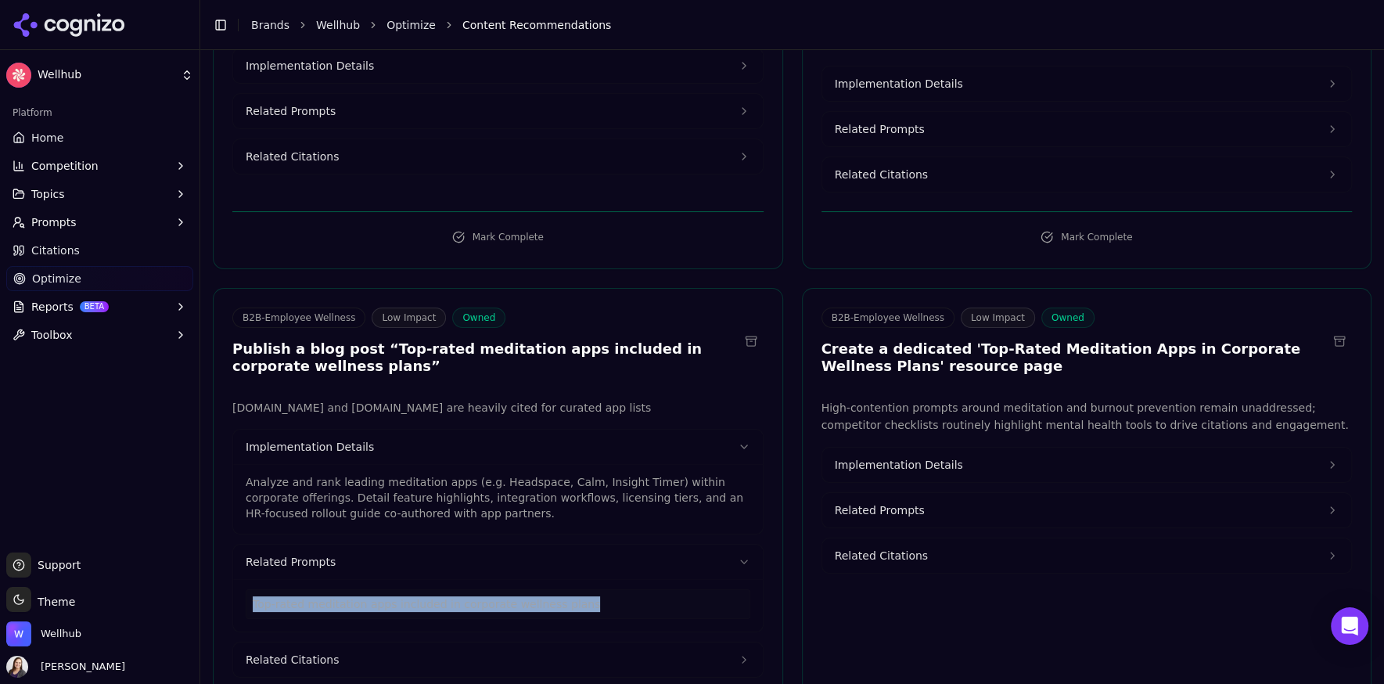
drag, startPoint x: 595, startPoint y: 450, endPoint x: 248, endPoint y: 443, distance: 347.3
click at [248, 589] on div "Top-rated meditation apps included in corporate wellness plans" at bounding box center [498, 604] width 504 height 30
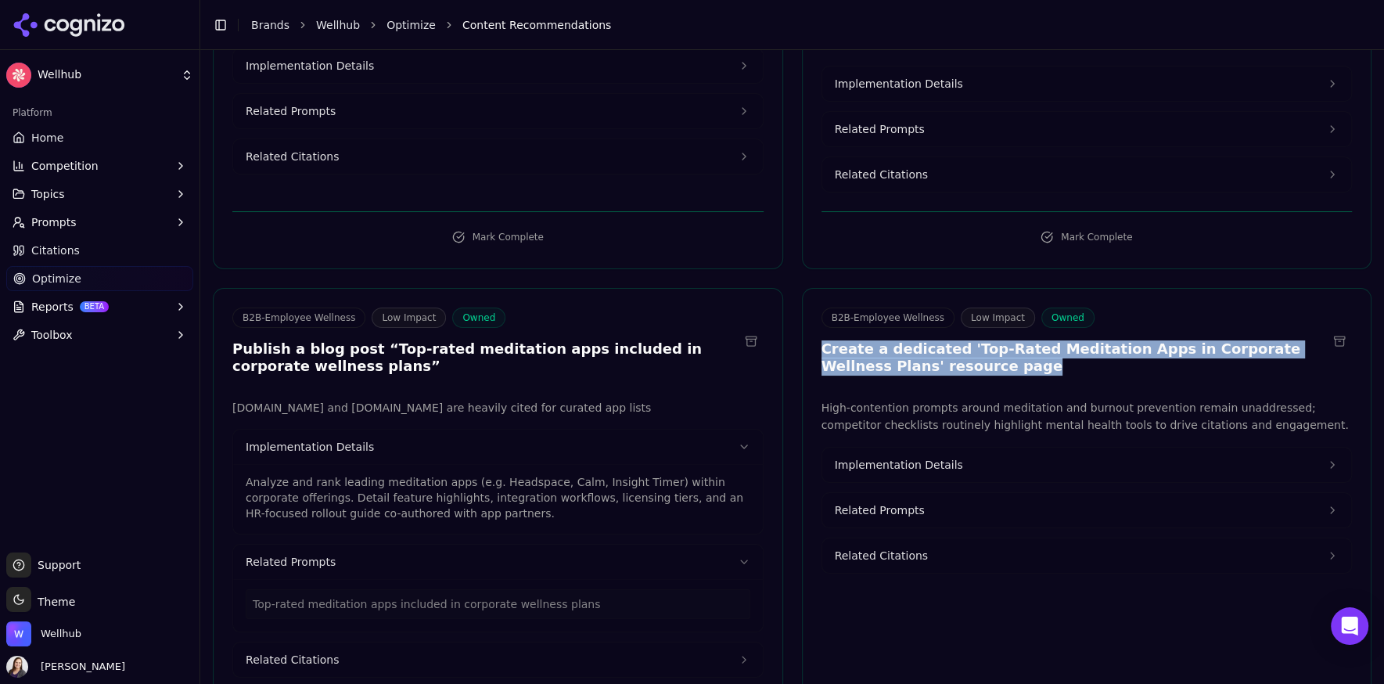
drag, startPoint x: 921, startPoint y: 217, endPoint x: 820, endPoint y: 199, distance: 101.7
click at [821, 340] on h3 "Create a dedicated 'Top-Rated Meditation Apps in Corporate Wellness Plans' reso…" at bounding box center [1074, 357] width 506 height 35
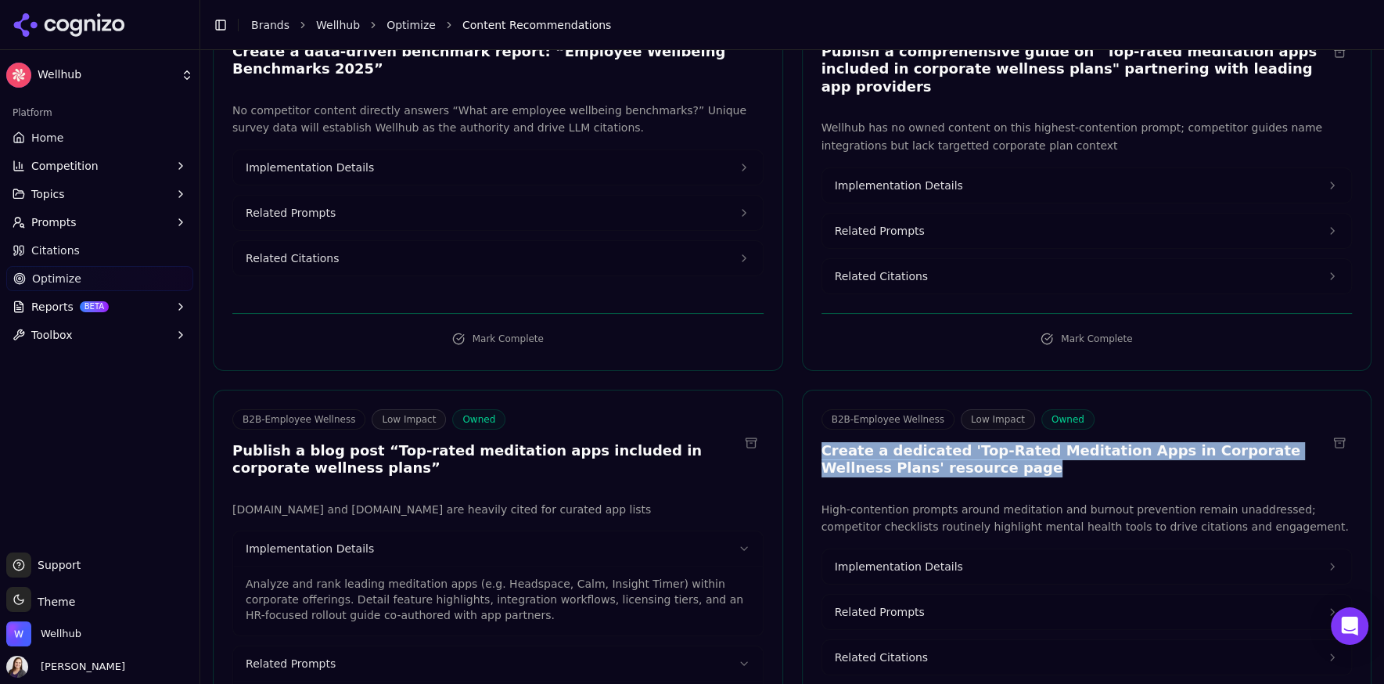
scroll to position [4893, 0]
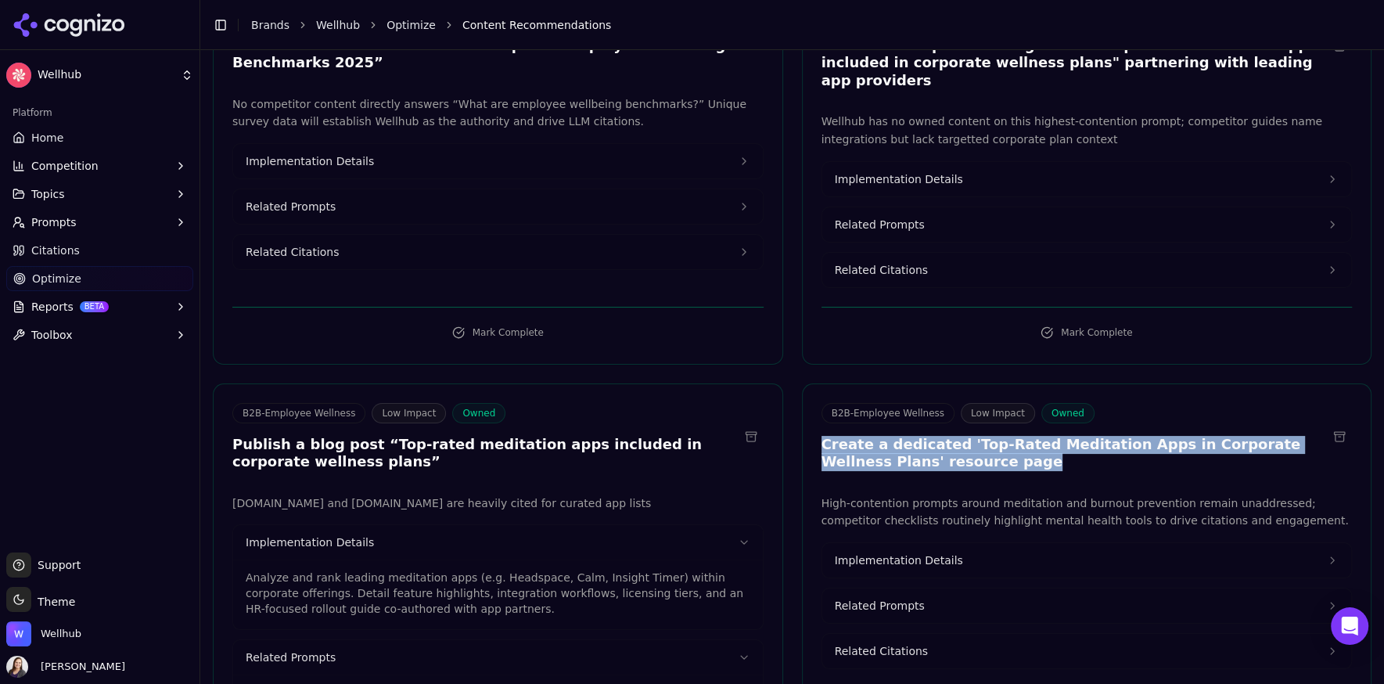
click at [1337, 424] on button at bounding box center [1338, 436] width 25 height 25
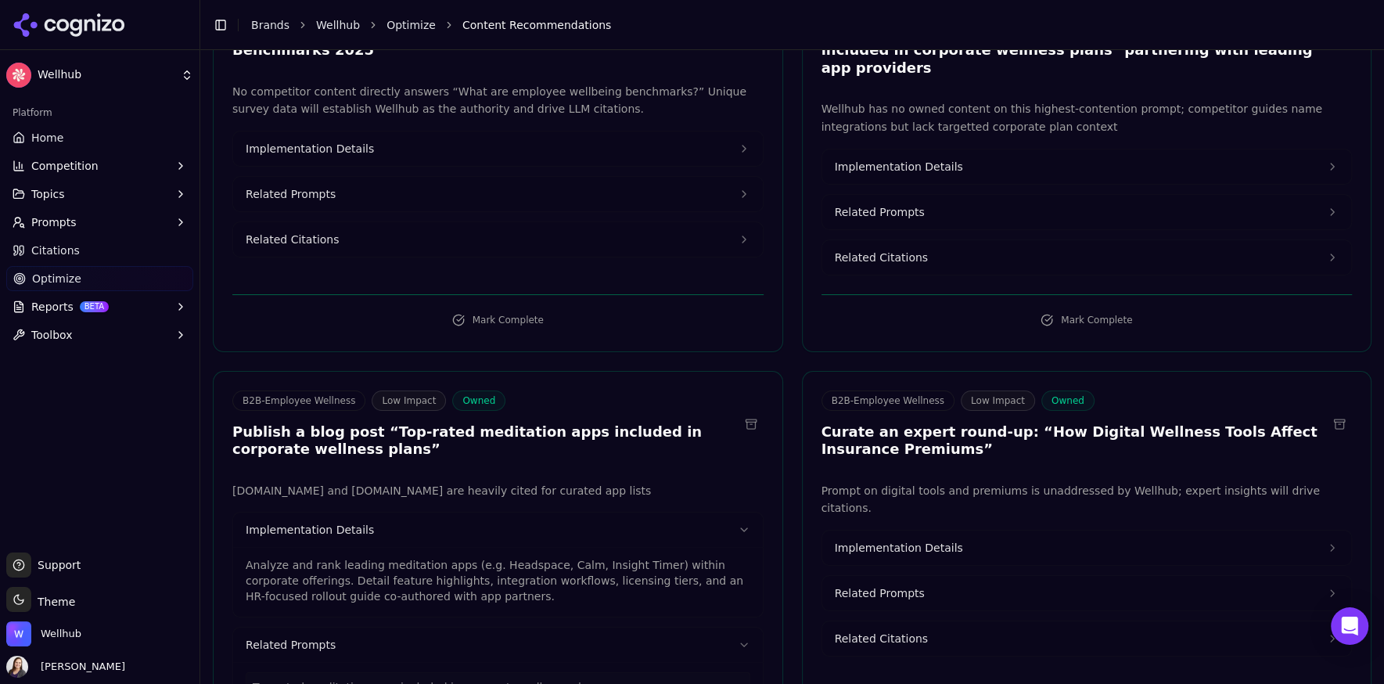
scroll to position [4925, 0]
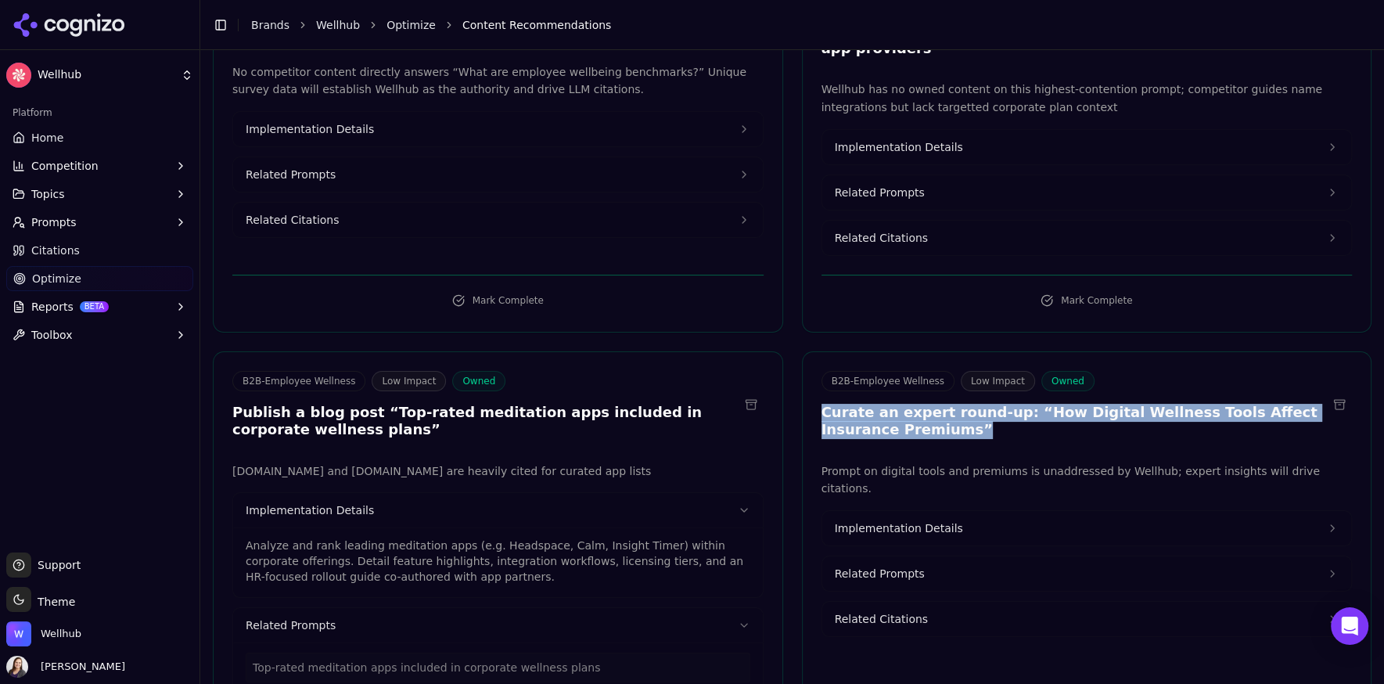
drag, startPoint x: 903, startPoint y: 285, endPoint x: 810, endPoint y: 265, distance: 95.1
click at [810, 371] on div "B2B-Employee Wellness Low Impact Owned Curate an expert round-up: “How Digital …" at bounding box center [1086, 407] width 569 height 73
click at [860, 520] on span "Implementation Details" at bounding box center [898, 528] width 128 height 16
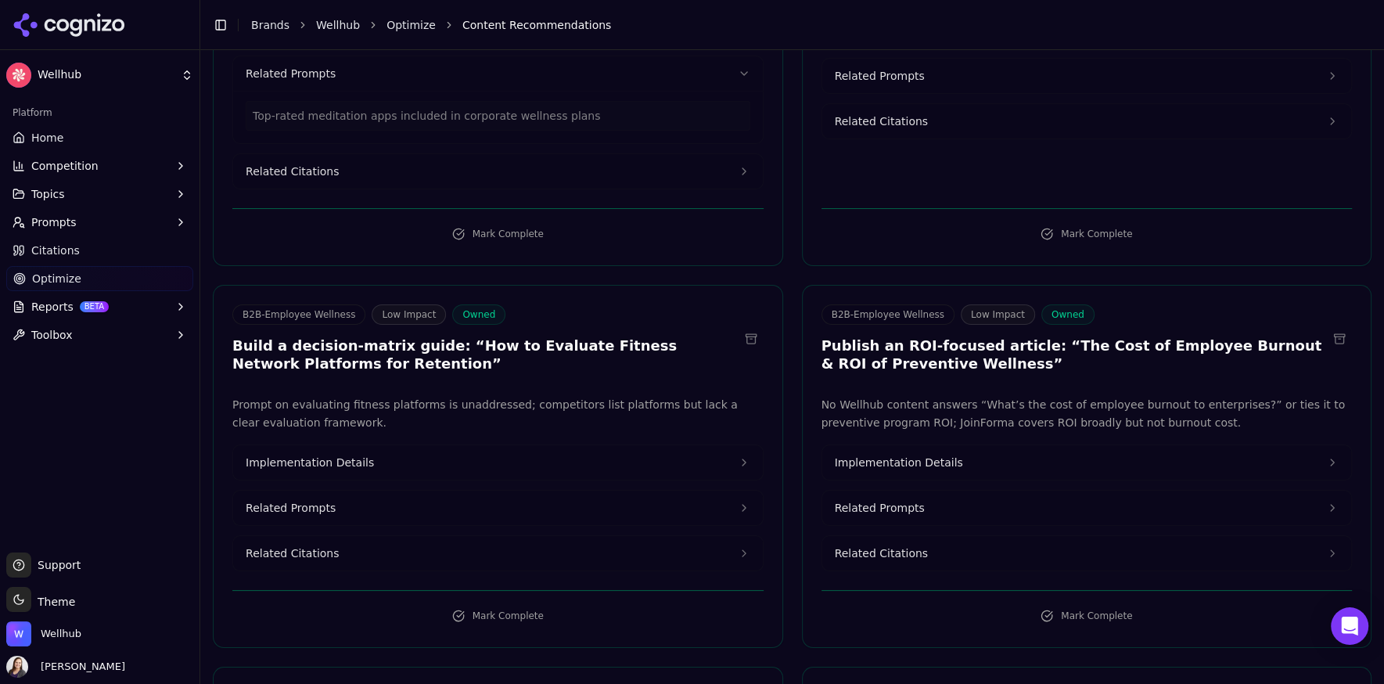
scroll to position [5481, 0]
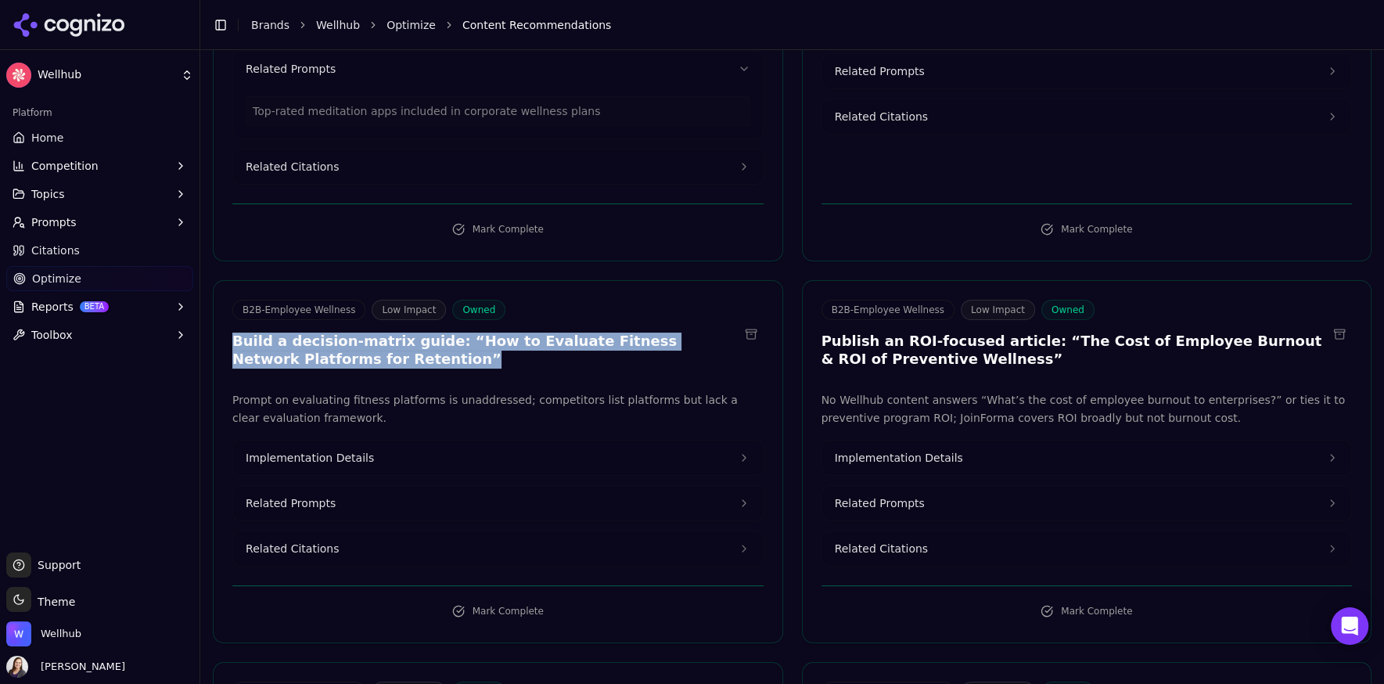
drag, startPoint x: 351, startPoint y: 210, endPoint x: 232, endPoint y: 181, distance: 122.9
click at [232, 332] on h3 "Build a decision-matrix guide: “How to Evaluate Fitness Network Platforms for R…" at bounding box center [485, 349] width 506 height 35
click at [305, 450] on span "Implementation Details" at bounding box center [310, 458] width 128 height 16
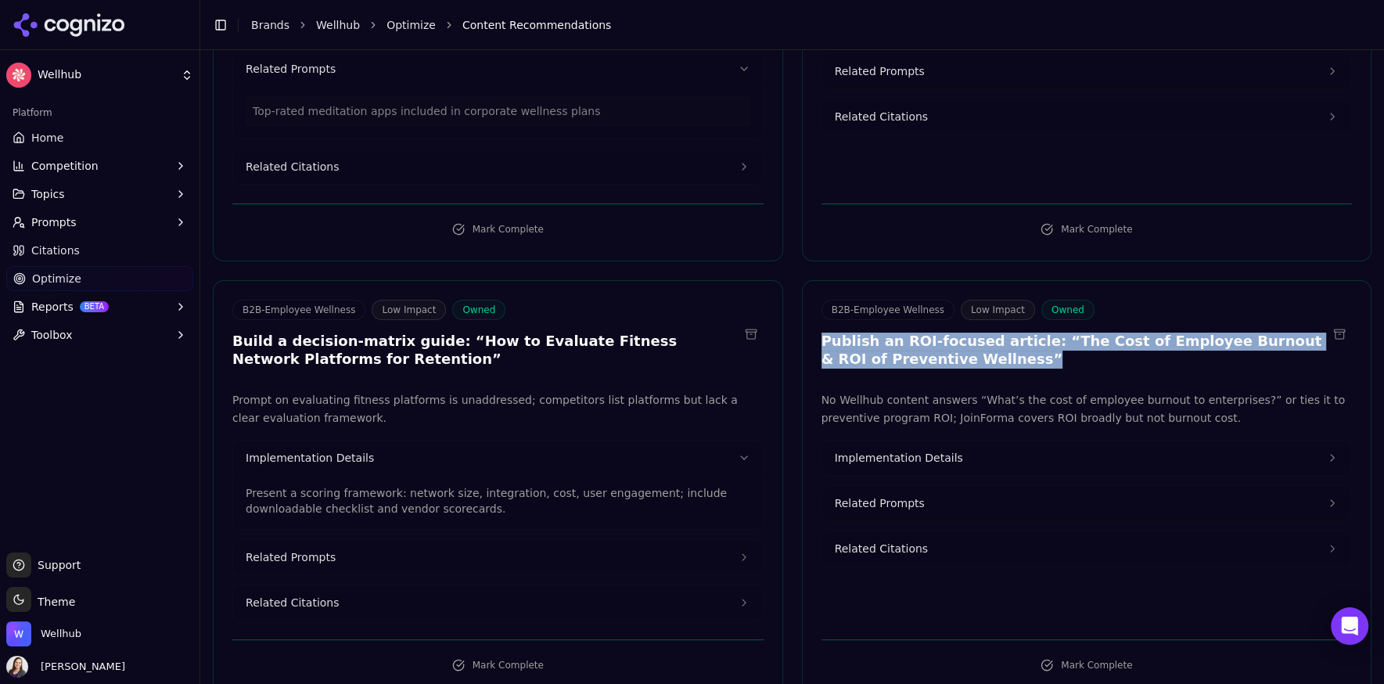
drag, startPoint x: 972, startPoint y: 210, endPoint x: 819, endPoint y: 188, distance: 154.8
click at [819, 300] on div "B2B-Employee Wellness Low Impact Owned Publish an ROI-focused article: “The Cos…" at bounding box center [1086, 336] width 569 height 73
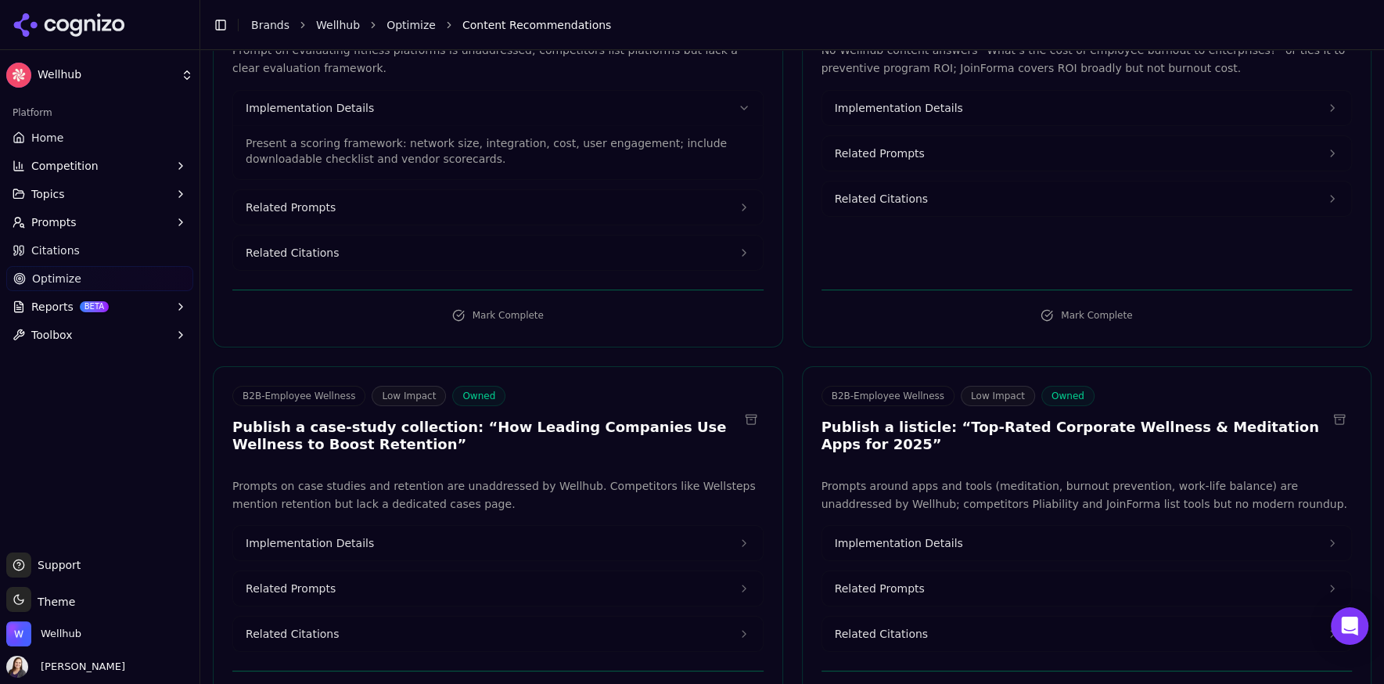
scroll to position [5831, 0]
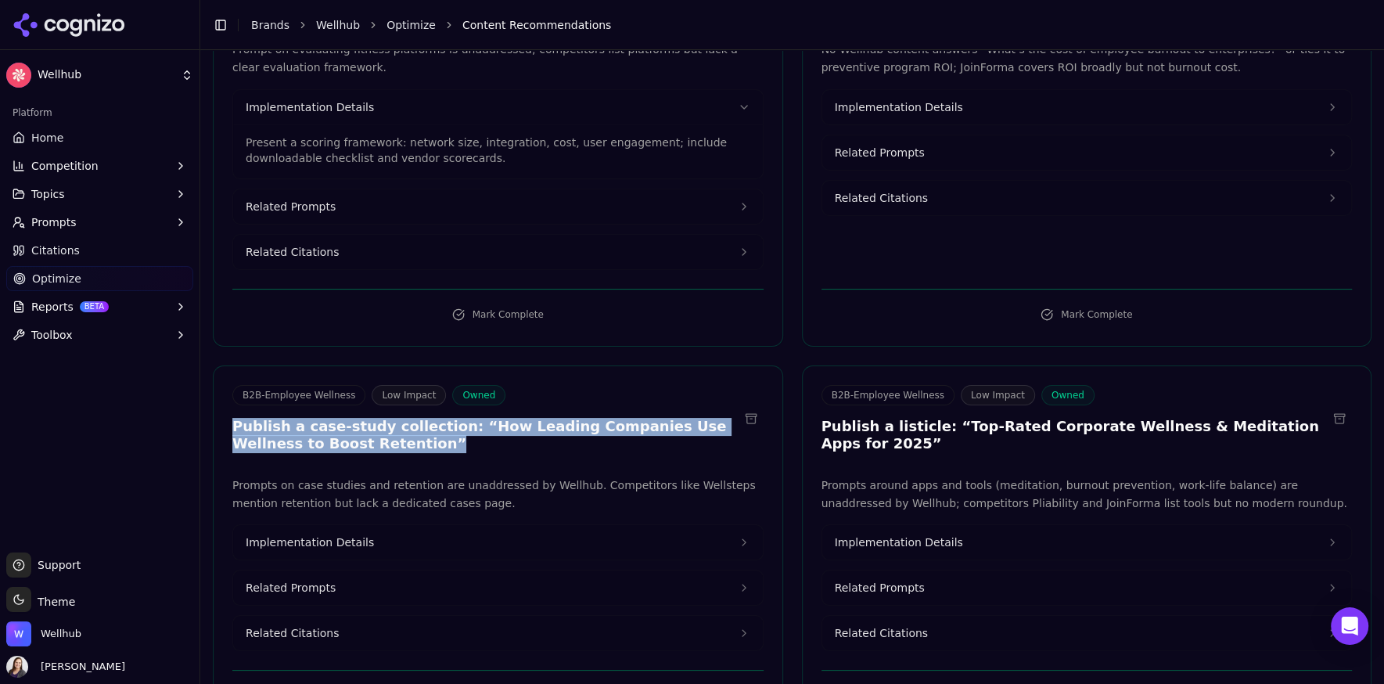
drag, startPoint x: 363, startPoint y: 292, endPoint x: 208, endPoint y: 272, distance: 156.1
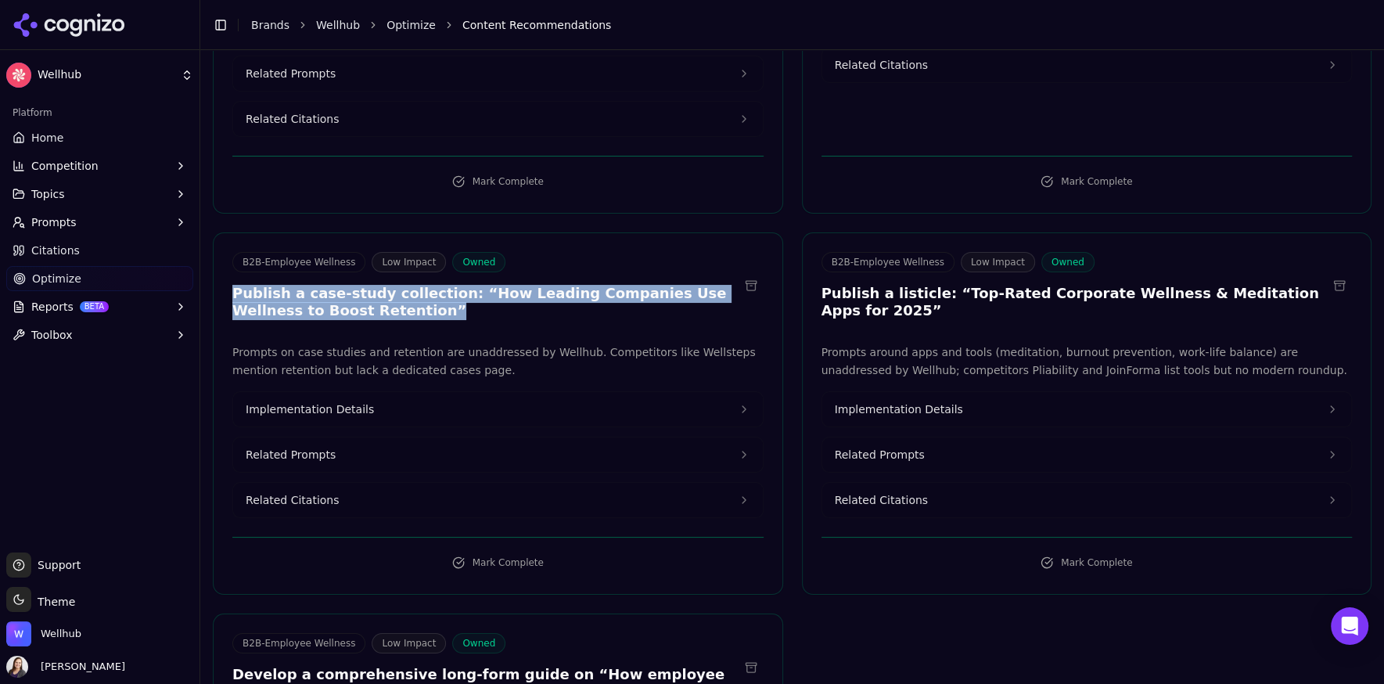
scroll to position [5968, 0]
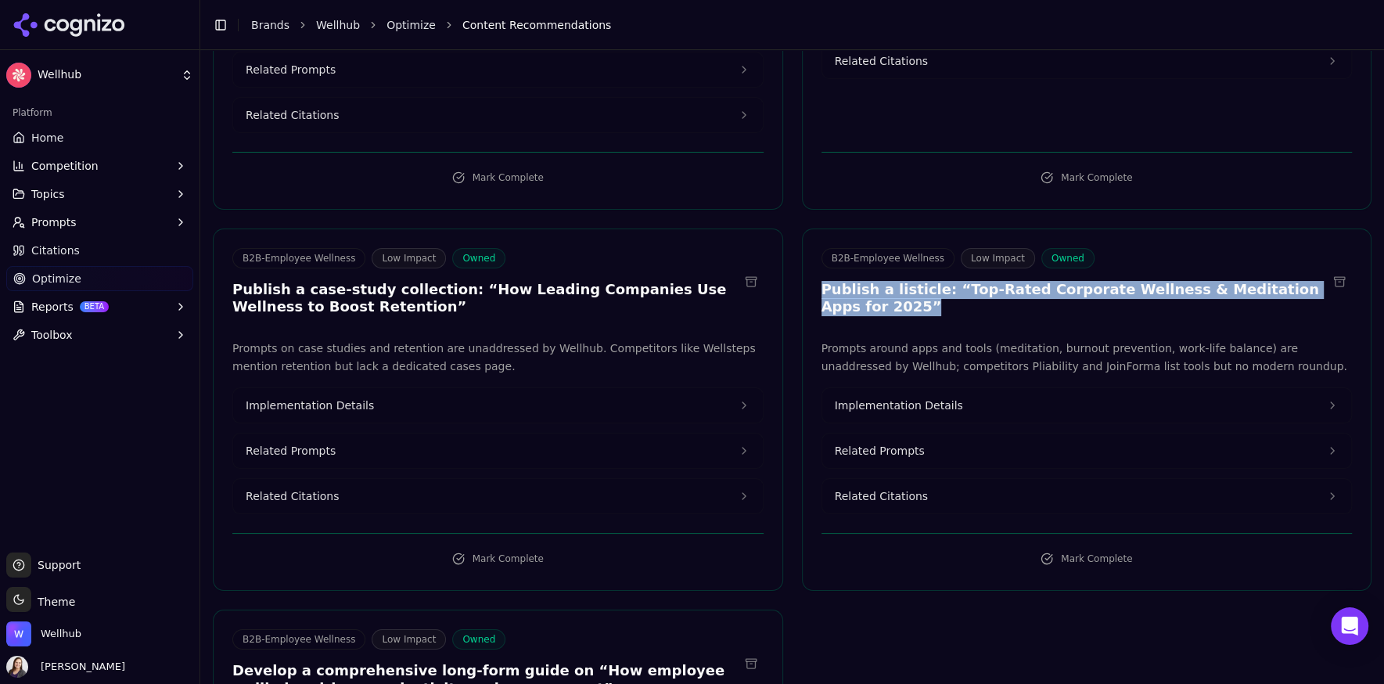
drag, startPoint x: 888, startPoint y: 156, endPoint x: 816, endPoint y: 135, distance: 75.7
click at [816, 248] on div "B2B-Employee Wellness Low Impact Owned Publish a listicle: “Top-Rated Corporate…" at bounding box center [1086, 284] width 569 height 73
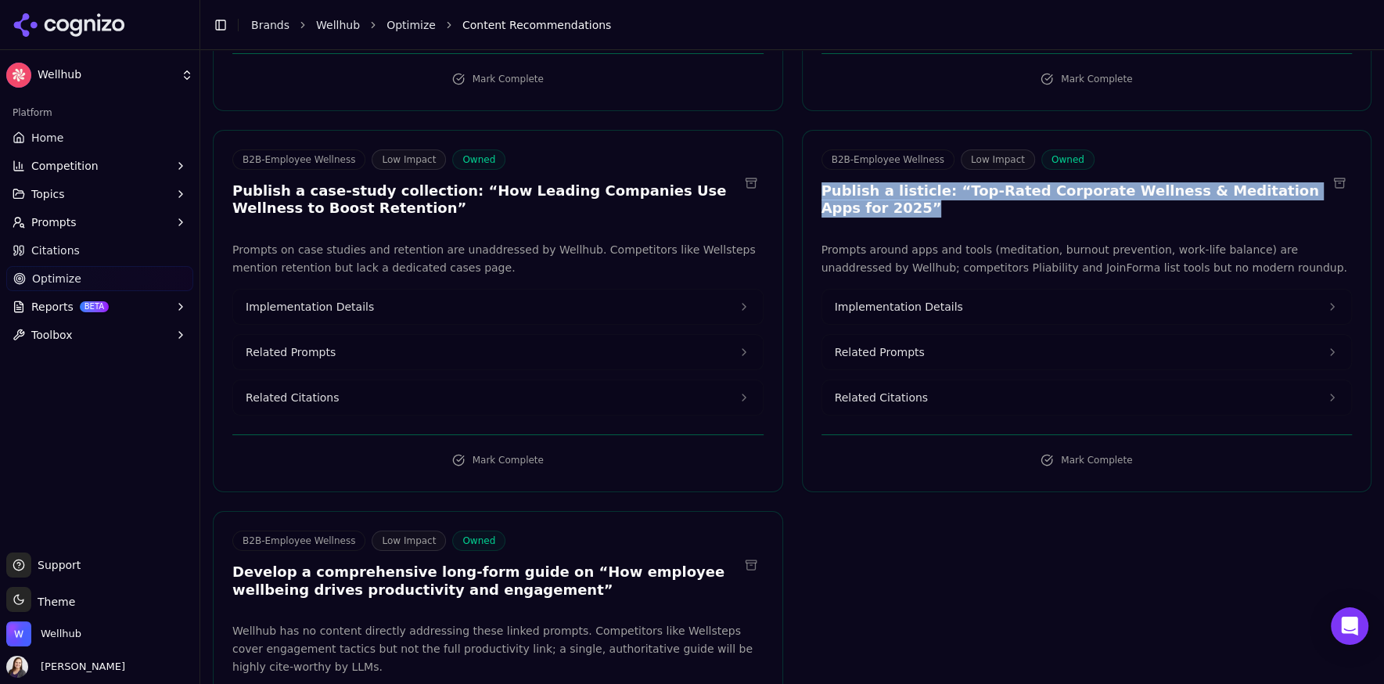
scroll to position [6121, 0]
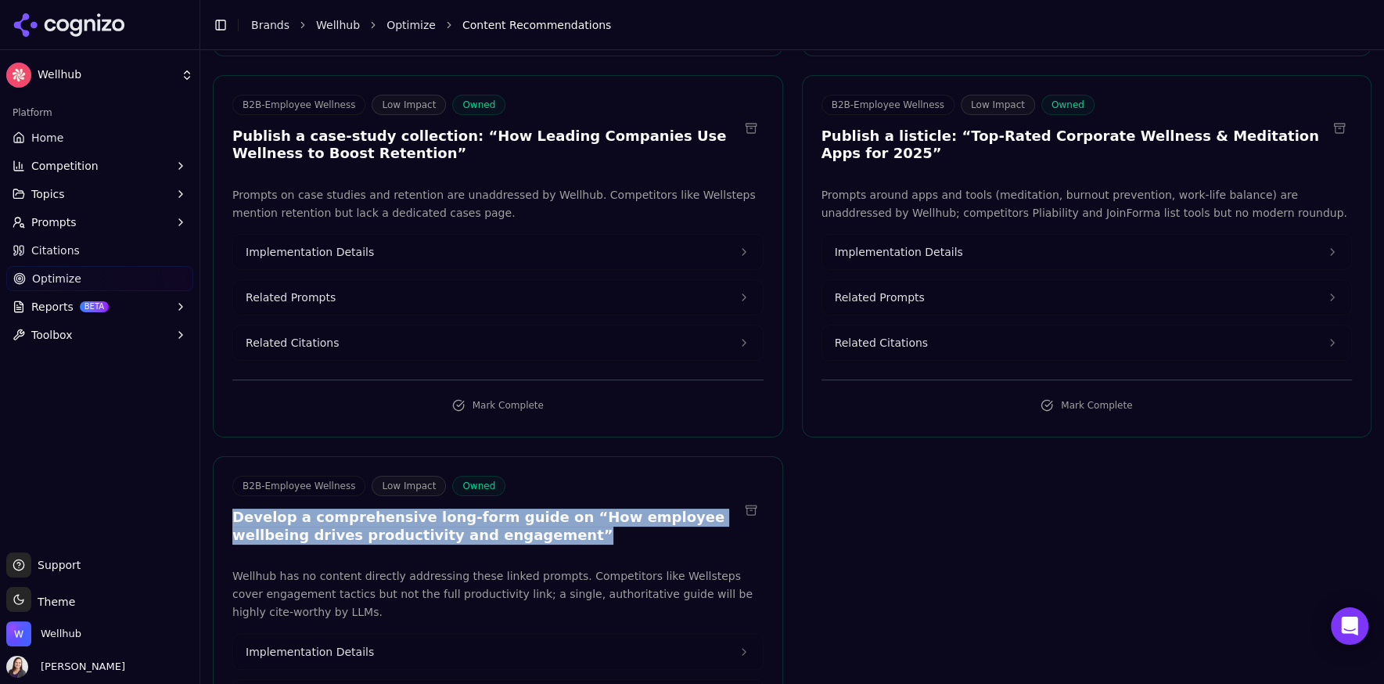
drag, startPoint x: 498, startPoint y: 378, endPoint x: 232, endPoint y: 362, distance: 267.2
click at [232, 508] on h3 "Develop a comprehensive long-form guide on “How employee wellbeing drives produ…" at bounding box center [485, 525] width 506 height 35
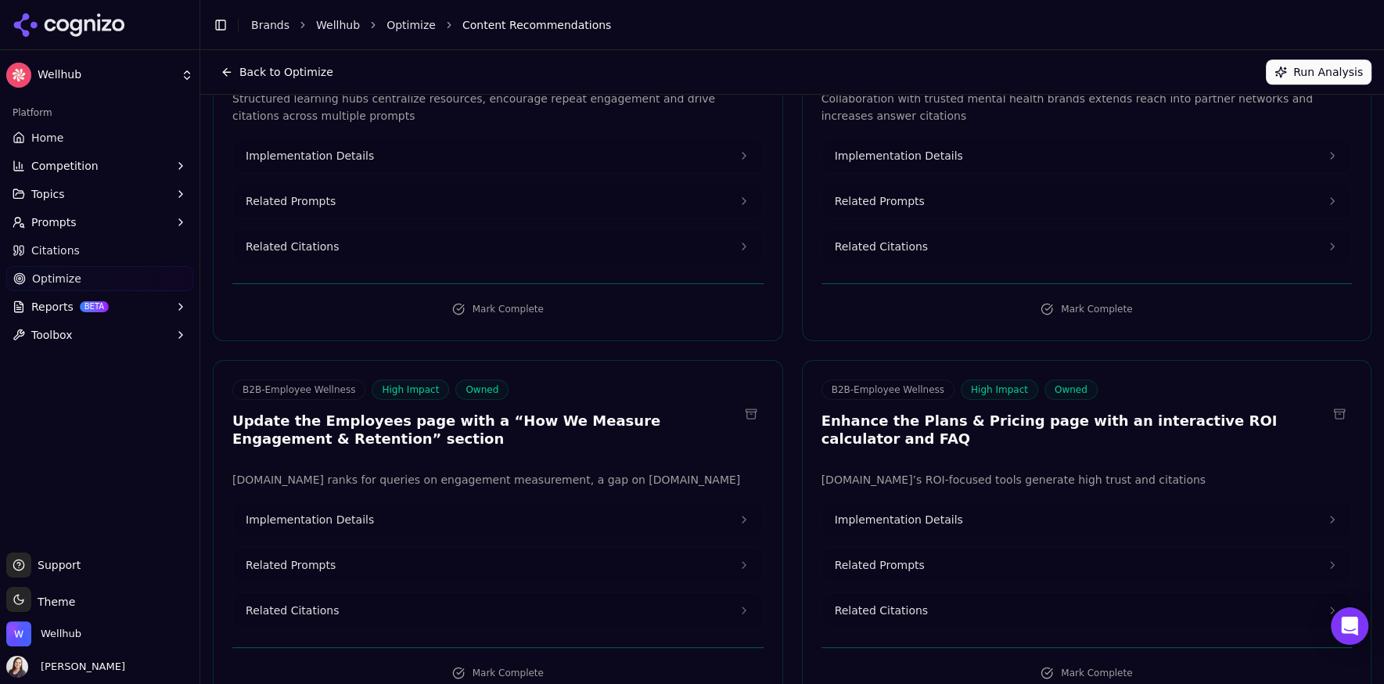
scroll to position [0, 0]
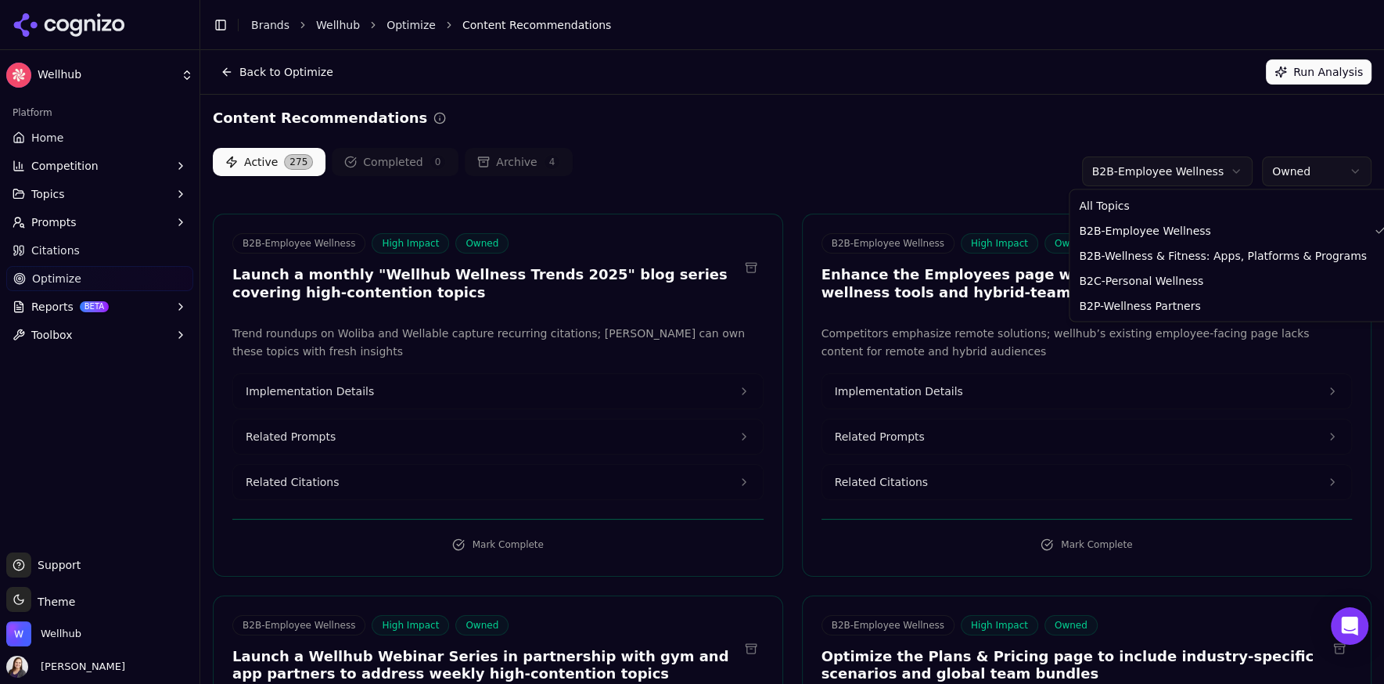
click at [1186, 174] on html "Wellhub Platform Home Competition Topics Prompts Citations Optimize Reports BET…" at bounding box center [692, 342] width 1384 height 684
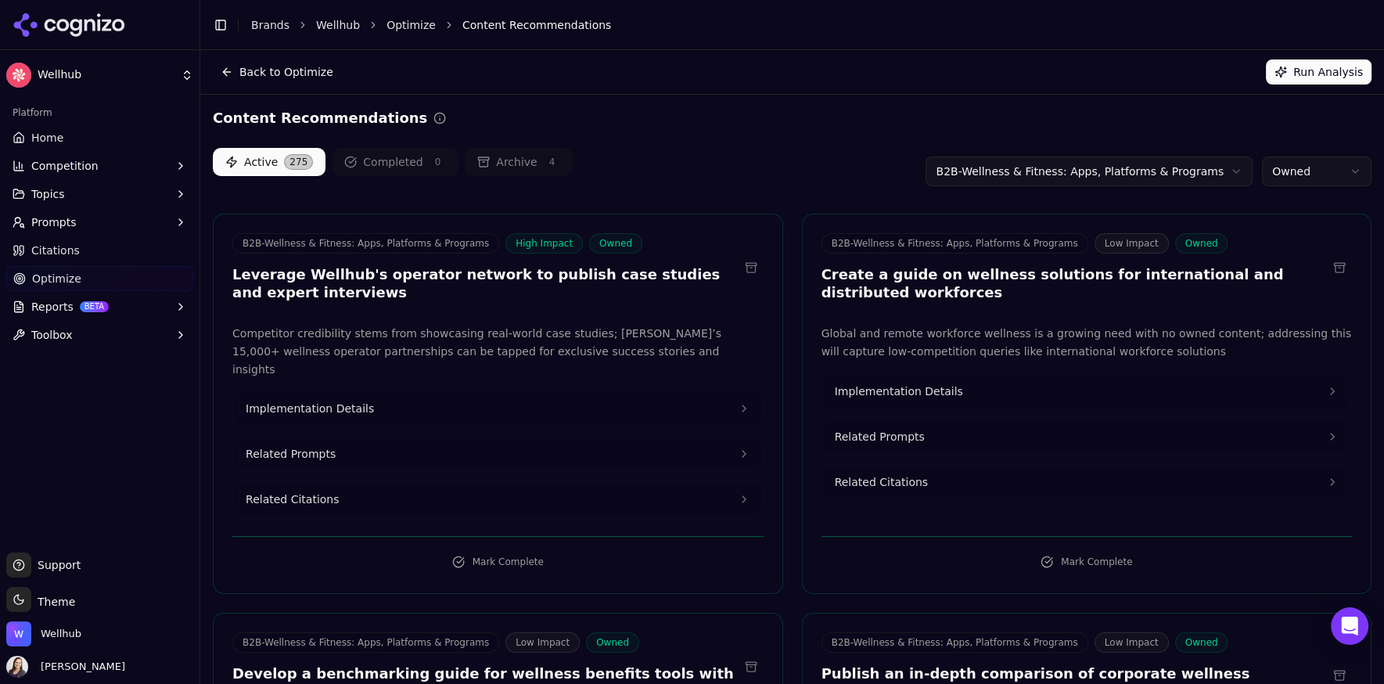
scroll to position [24, 0]
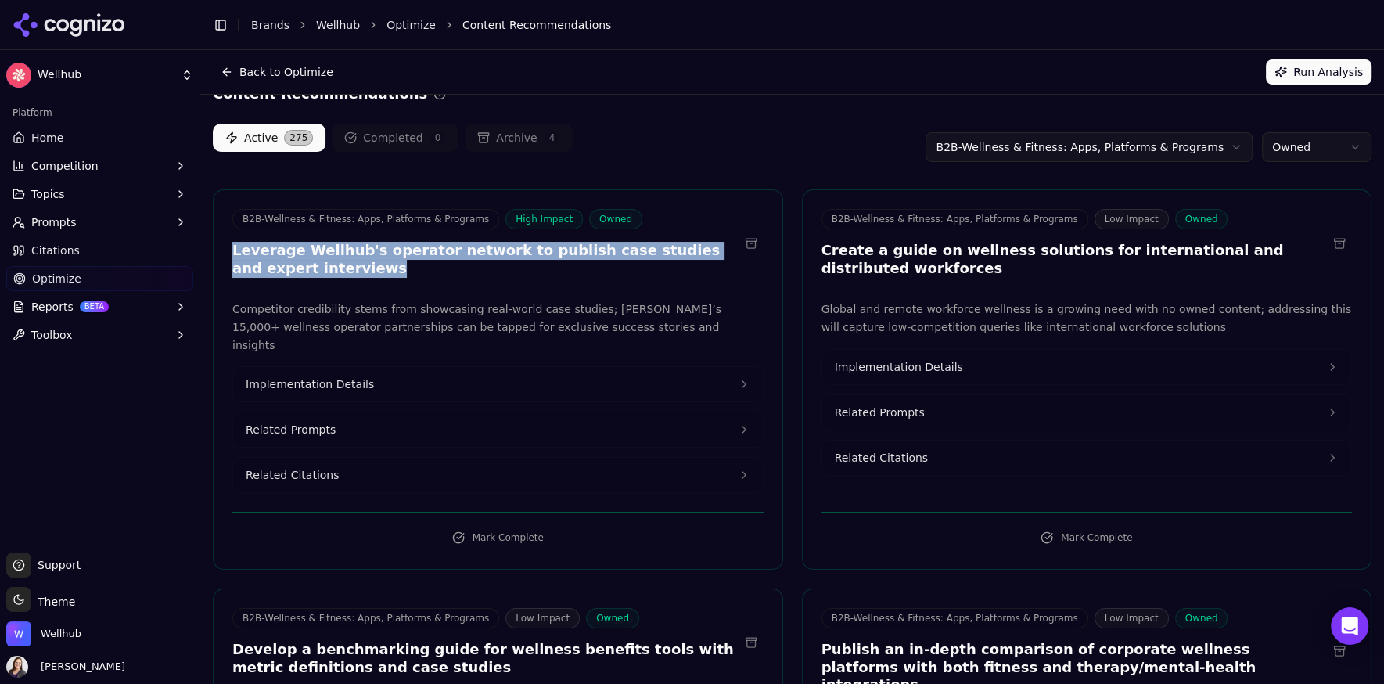
drag, startPoint x: 312, startPoint y: 279, endPoint x: 235, endPoint y: 247, distance: 83.8
click at [235, 247] on div "B2B-Wellness & Fitness: Apps, Platforms & Programs High Impact Owned Leverage W…" at bounding box center [498, 245] width 569 height 73
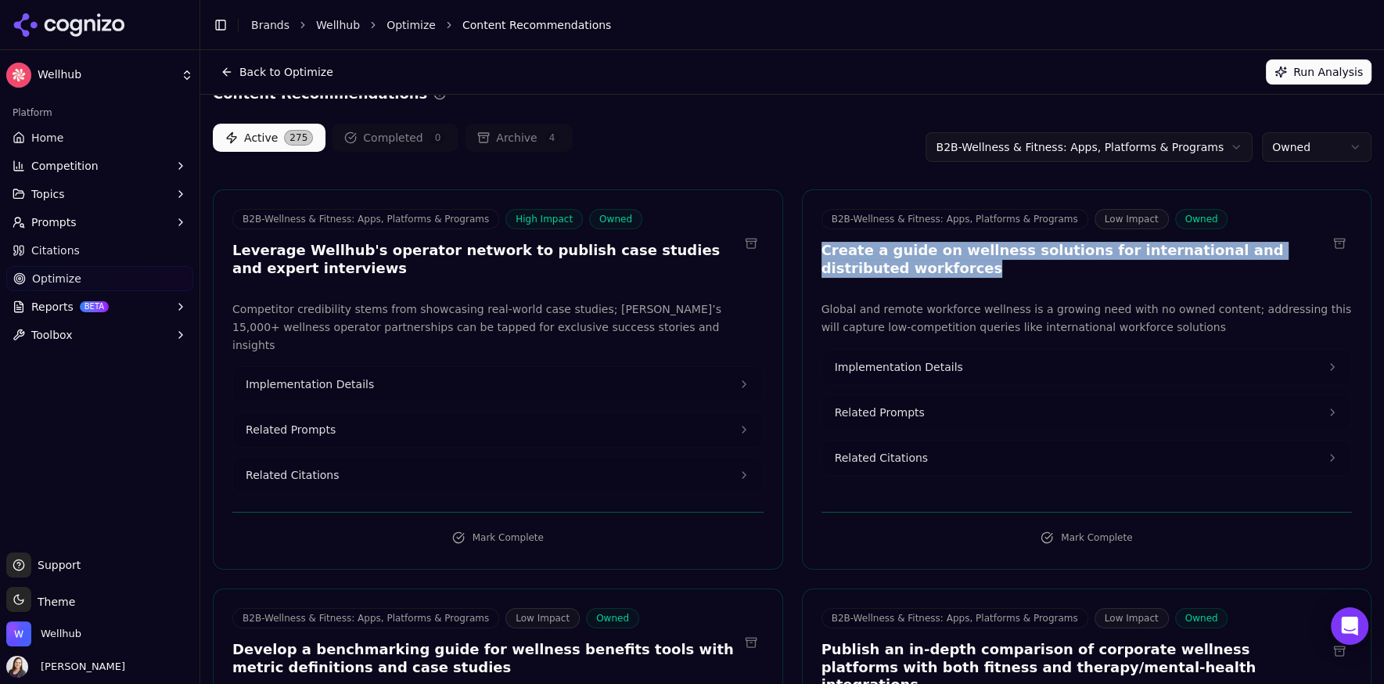
drag, startPoint x: 928, startPoint y: 258, endPoint x: 820, endPoint y: 253, distance: 108.0
click at [820, 253] on div "B2B-Wellness & Fitness: Apps, Platforms & Programs Low Impact Owned Create a gu…" at bounding box center [1086, 245] width 569 height 73
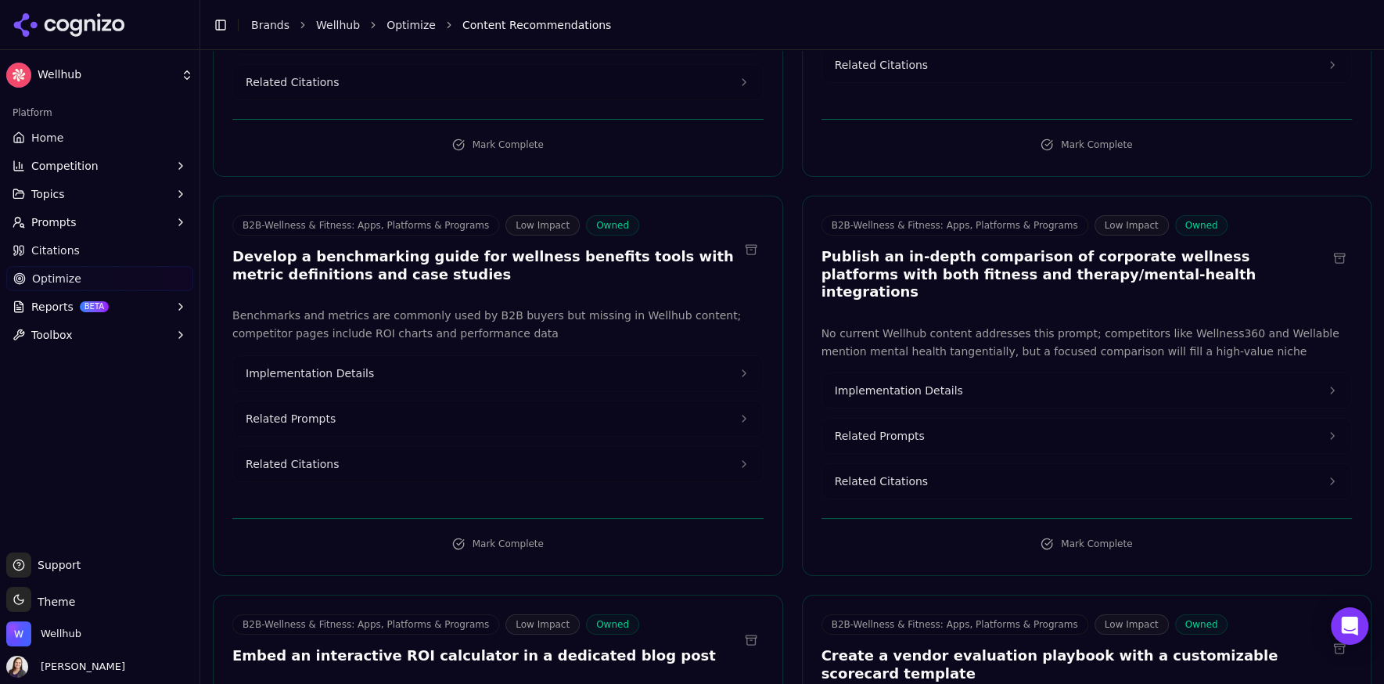
scroll to position [418, 0]
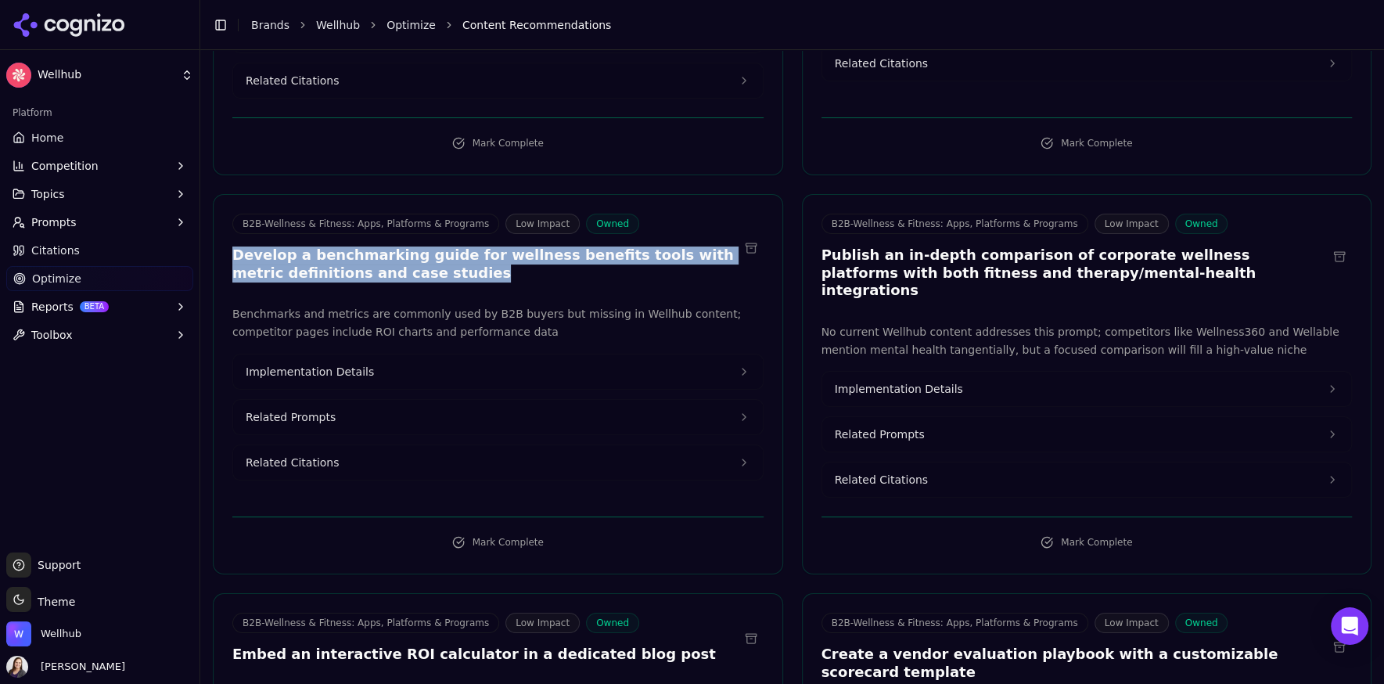
drag, startPoint x: 454, startPoint y: 248, endPoint x: 221, endPoint y: 235, distance: 232.6
click at [221, 235] on div "B2B-Wellness & Fitness: Apps, Platforms & Programs Low Impact Owned Develop a b…" at bounding box center [498, 250] width 569 height 73
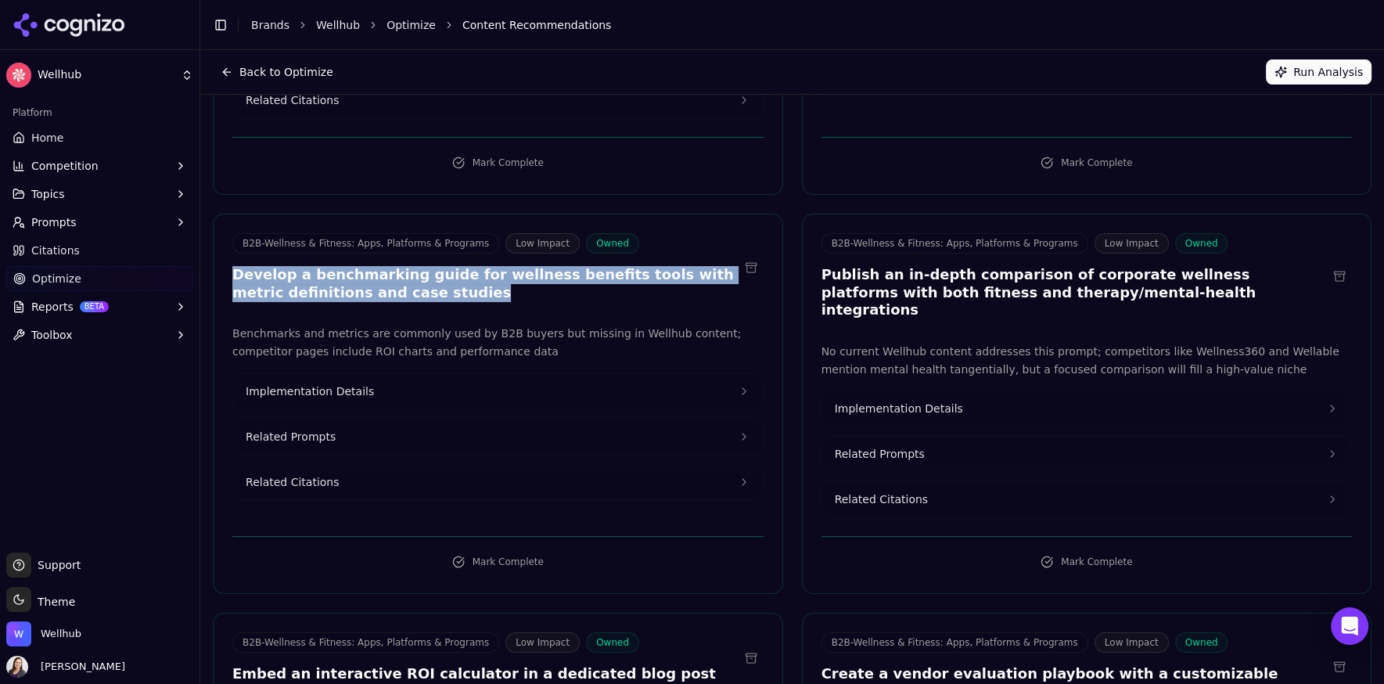
scroll to position [385, 0]
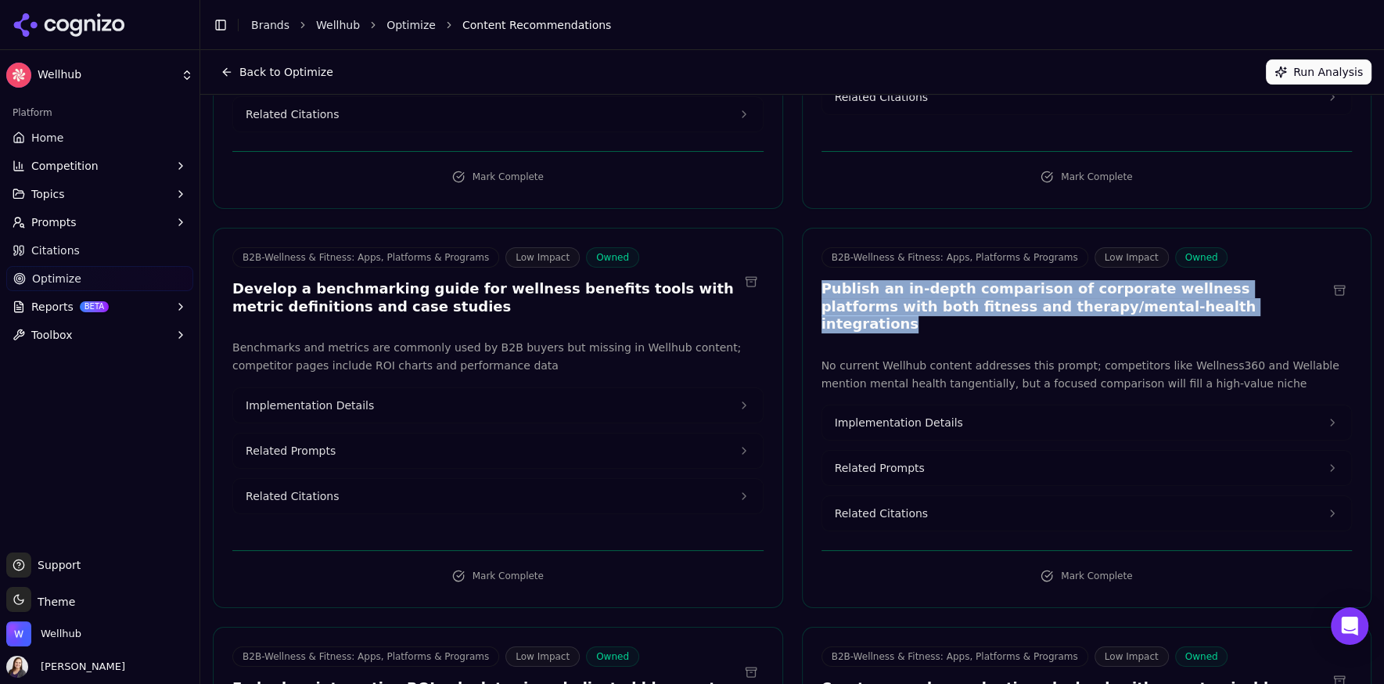
drag, startPoint x: 1157, startPoint y: 289, endPoint x: 802, endPoint y: 271, distance: 355.5
click at [802, 271] on div "B2B-Wellness & Fitness: Apps, Platforms & Programs Low Impact Owned Publish an …" at bounding box center [1086, 292] width 569 height 91
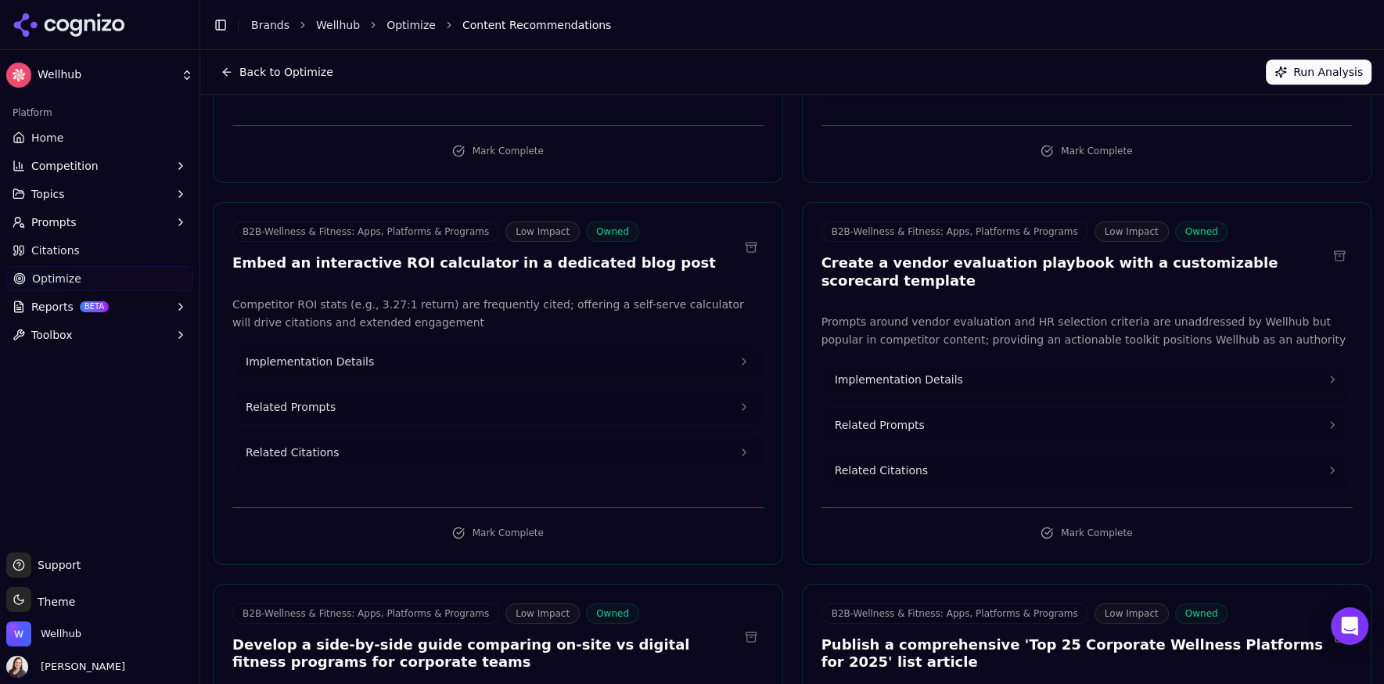
scroll to position [808, 0]
click at [753, 236] on button at bounding box center [750, 248] width 25 height 25
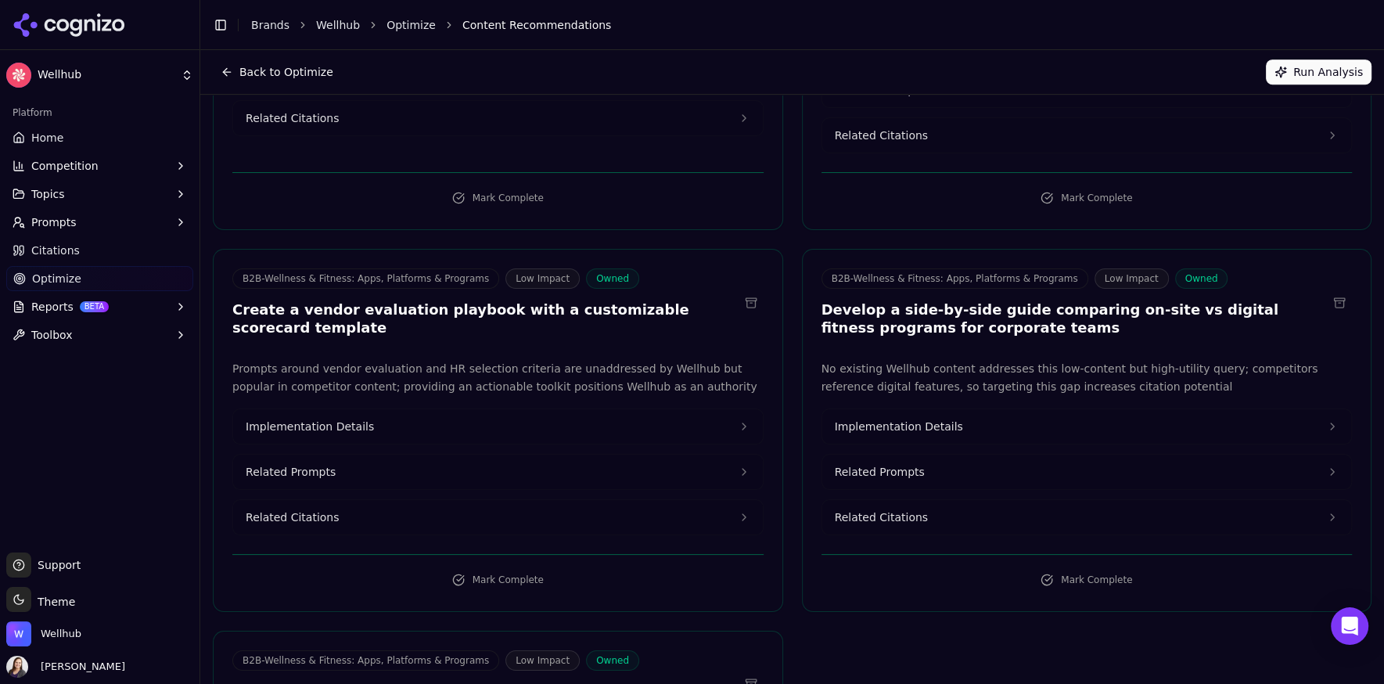
scroll to position [756, 0]
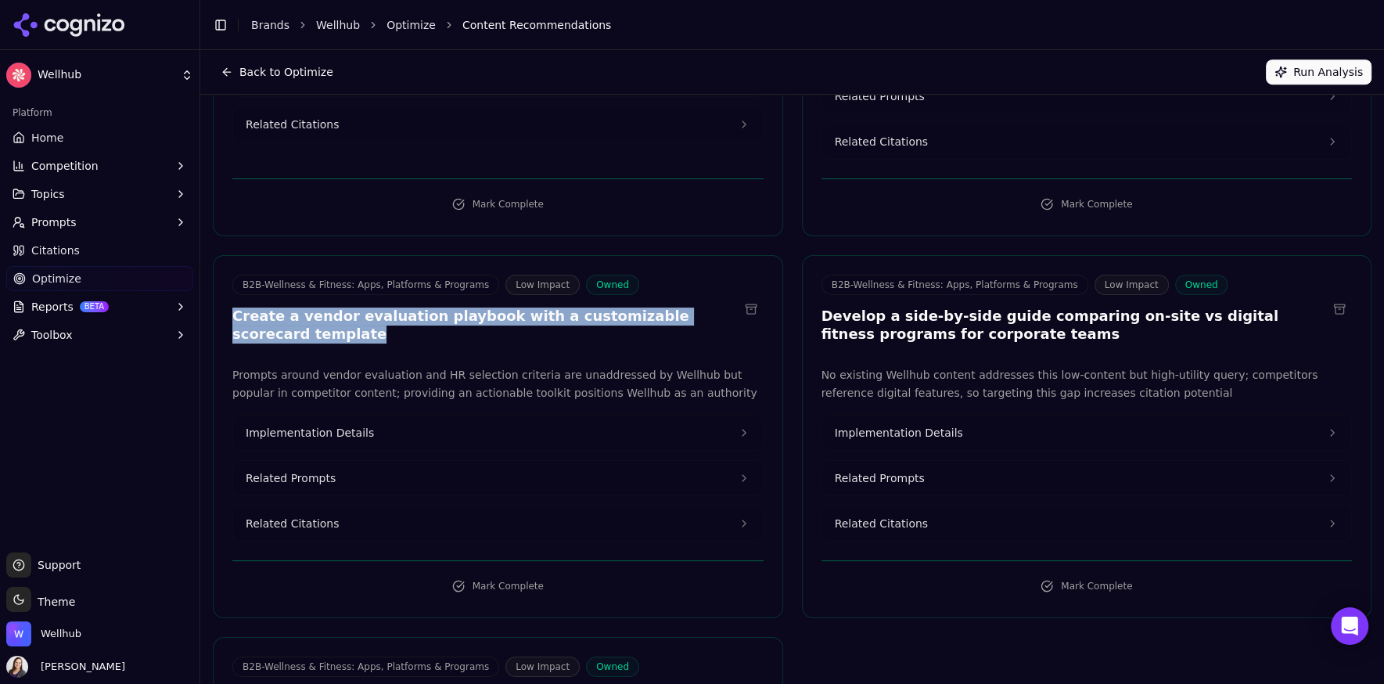
drag, startPoint x: 738, startPoint y: 276, endPoint x: 228, endPoint y: 272, distance: 509.9
click at [228, 275] on div "B2B-Wellness & Fitness: Apps, Platforms & Programs Low Impact Owned Create a ve…" at bounding box center [498, 311] width 569 height 73
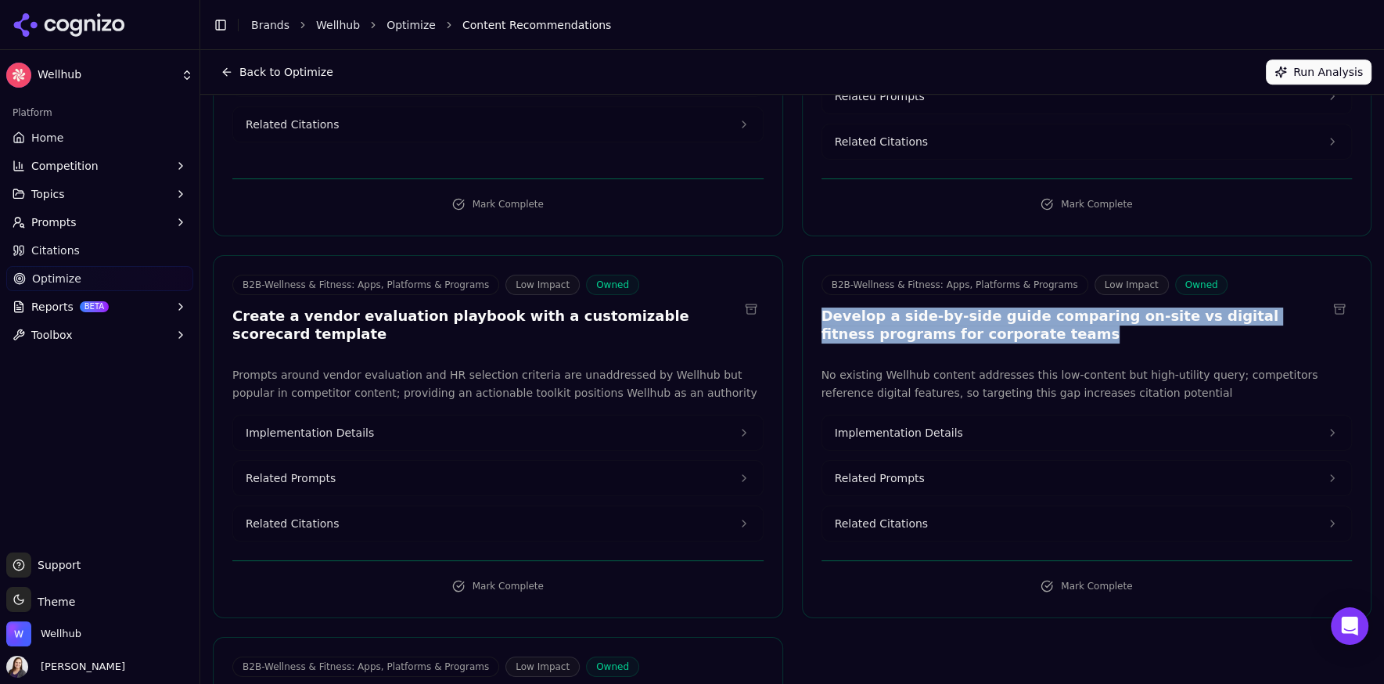
drag, startPoint x: 971, startPoint y: 294, endPoint x: 823, endPoint y: 274, distance: 149.2
click at [823, 307] on h3 "Develop a side-by-side guide comparing on-site vs digital fitness programs for …" at bounding box center [1074, 324] width 506 height 35
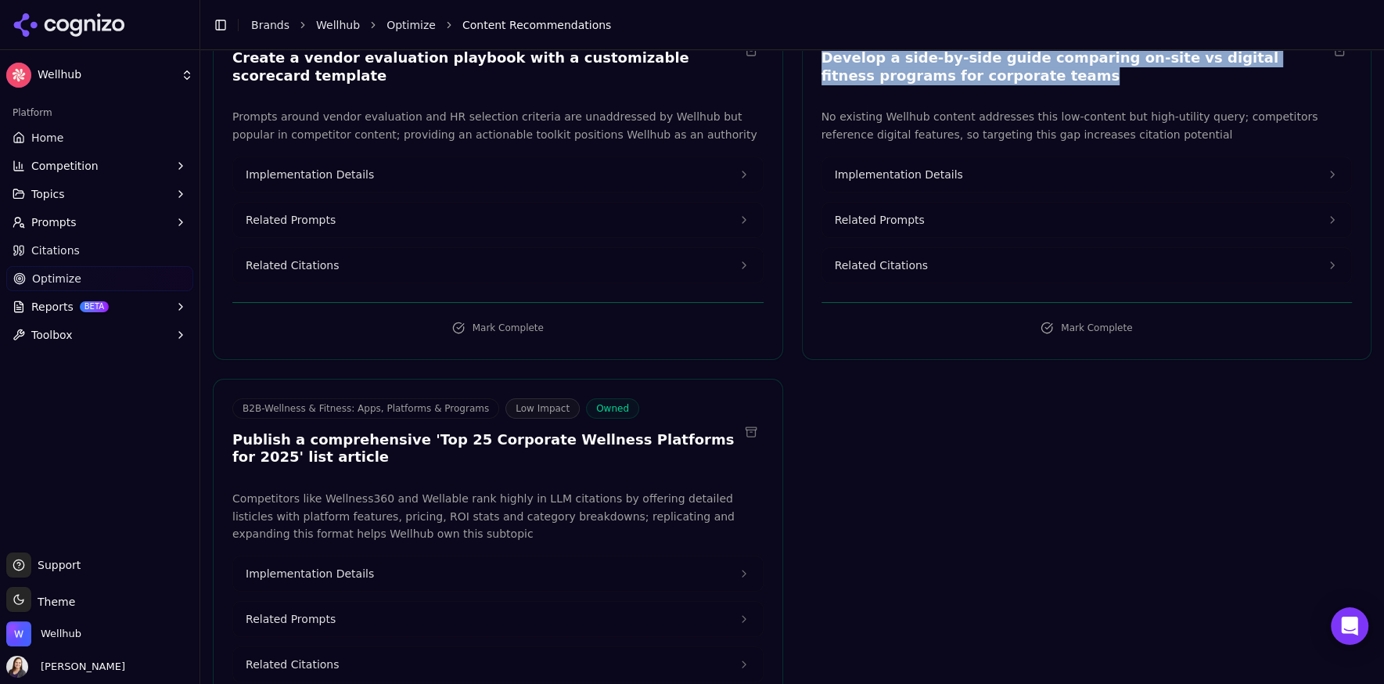
scroll to position [1053, 0]
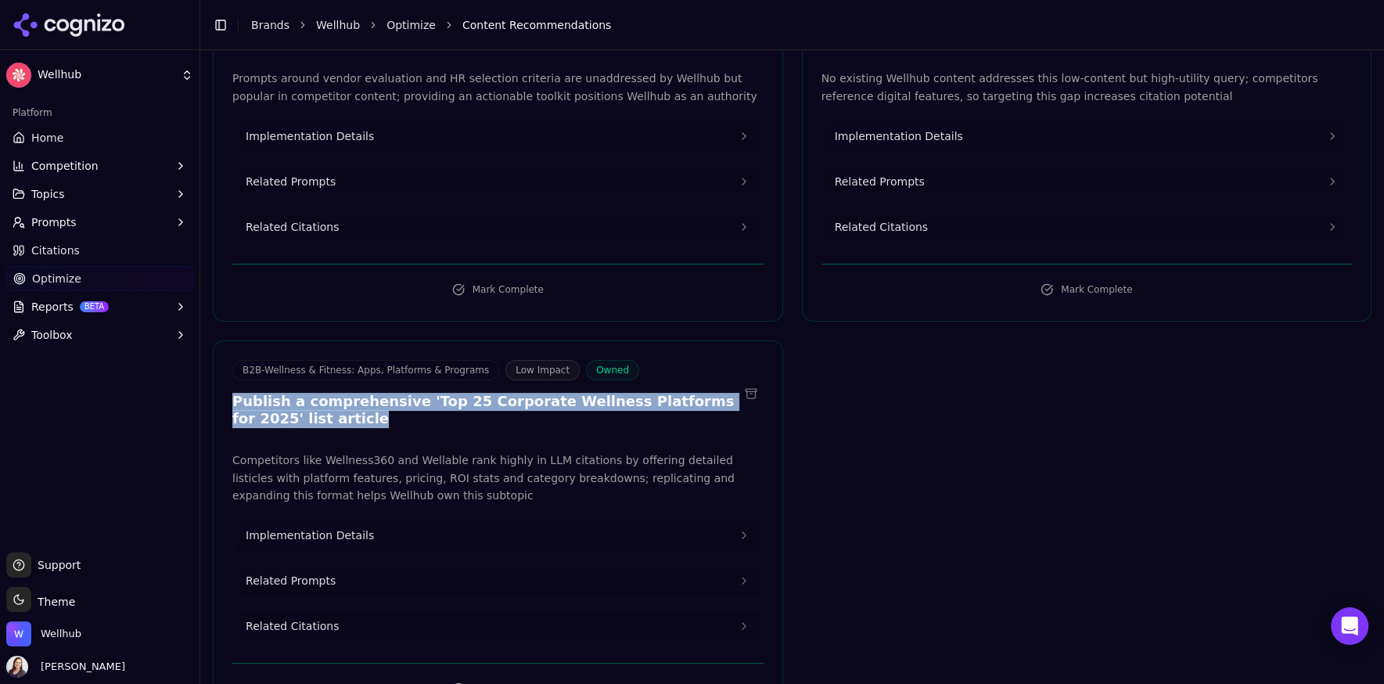
drag, startPoint x: 309, startPoint y: 373, endPoint x: 217, endPoint y: 354, distance: 94.3
click at [217, 360] on div "B2B-Wellness & Fitness: Apps, Platforms & Programs Low Impact Owned Publish a c…" at bounding box center [498, 396] width 569 height 73
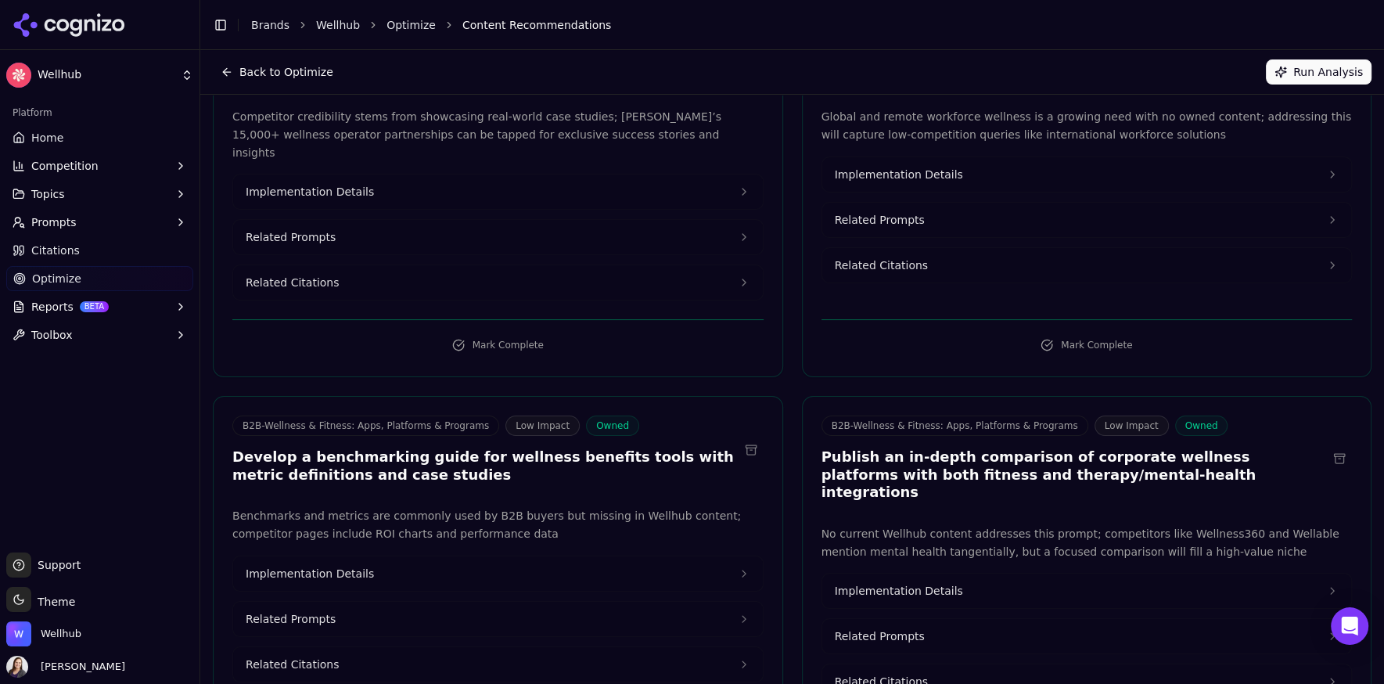
scroll to position [0, 0]
